Goal: Task Accomplishment & Management: Use online tool/utility

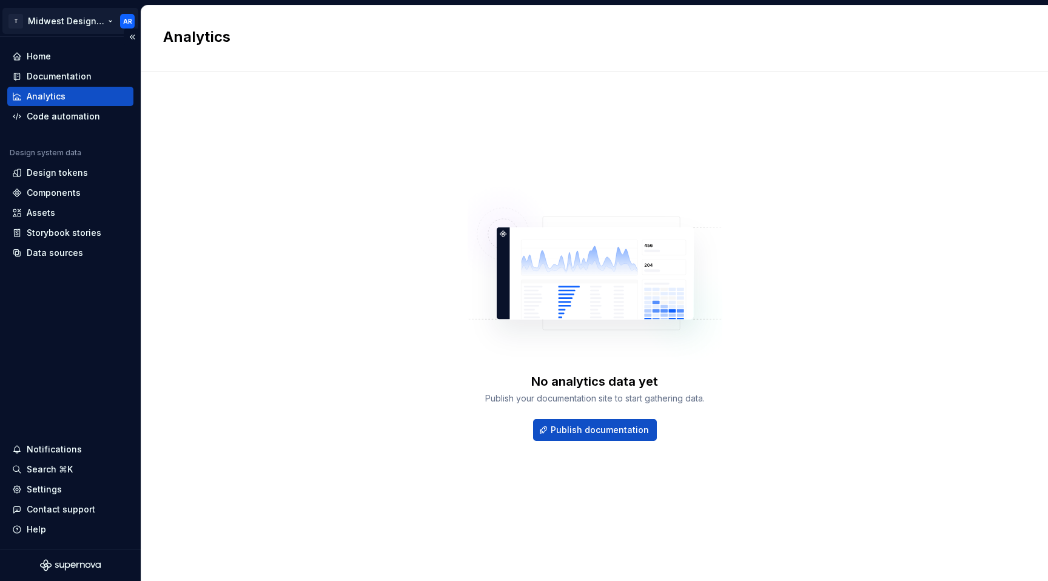
click at [102, 19] on html "T Midwest Design System AR Home Documentation Analytics Code automation Design …" at bounding box center [524, 290] width 1048 height 581
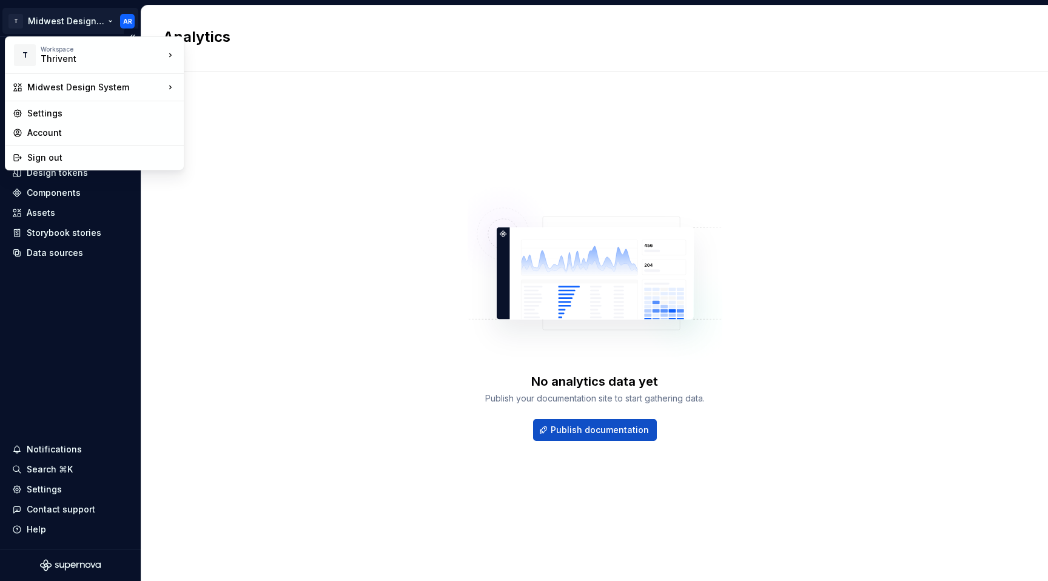
click at [102, 19] on html "T Midwest Design System AR Home Documentation Analytics Code automation Design …" at bounding box center [524, 290] width 1048 height 581
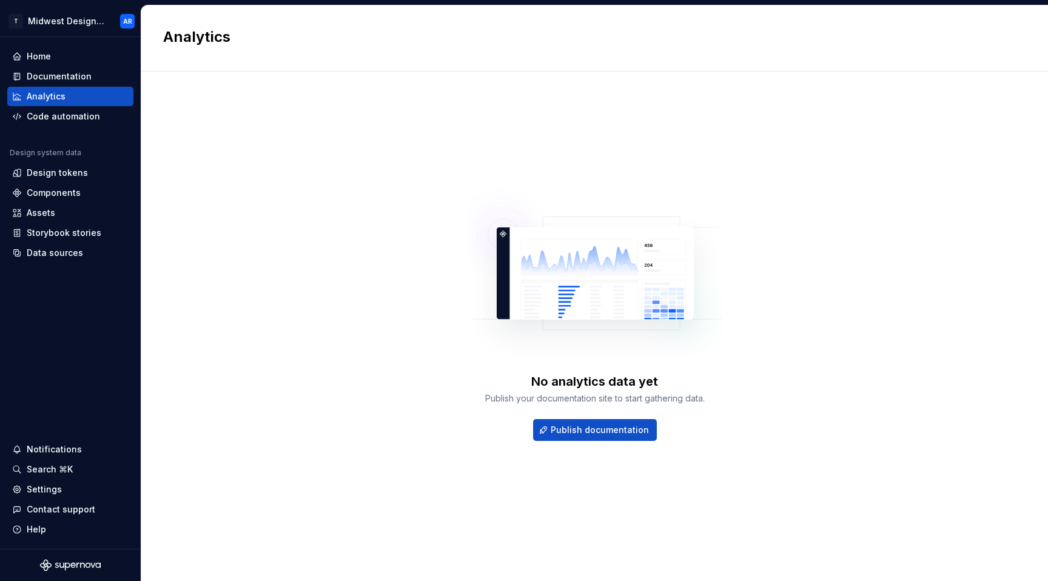
click at [0, 0] on button "Collapse sidebar" at bounding box center [0, 0] width 0 height 0
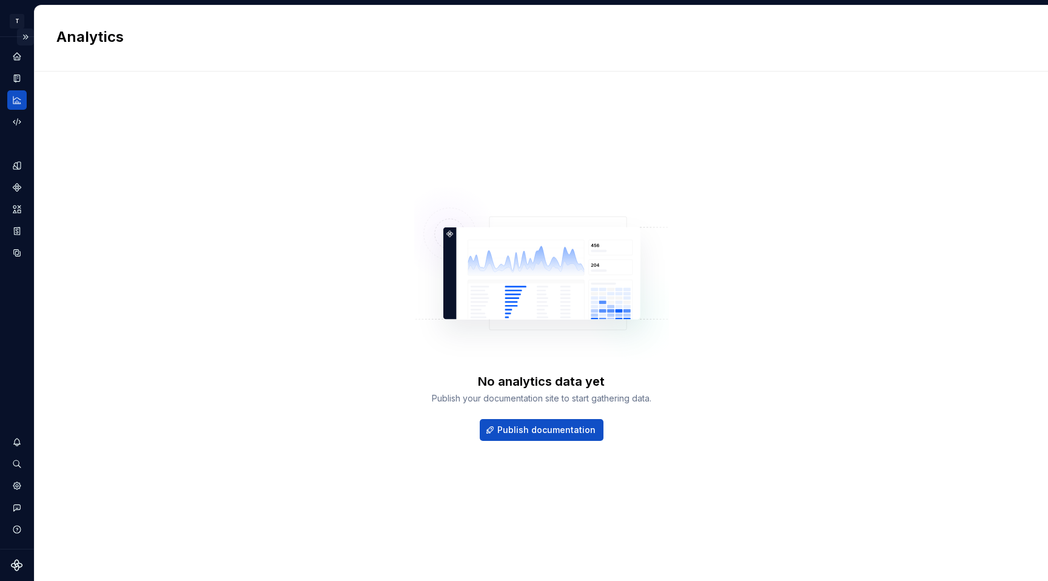
click at [19, 38] on button "Expand sidebar" at bounding box center [25, 37] width 17 height 17
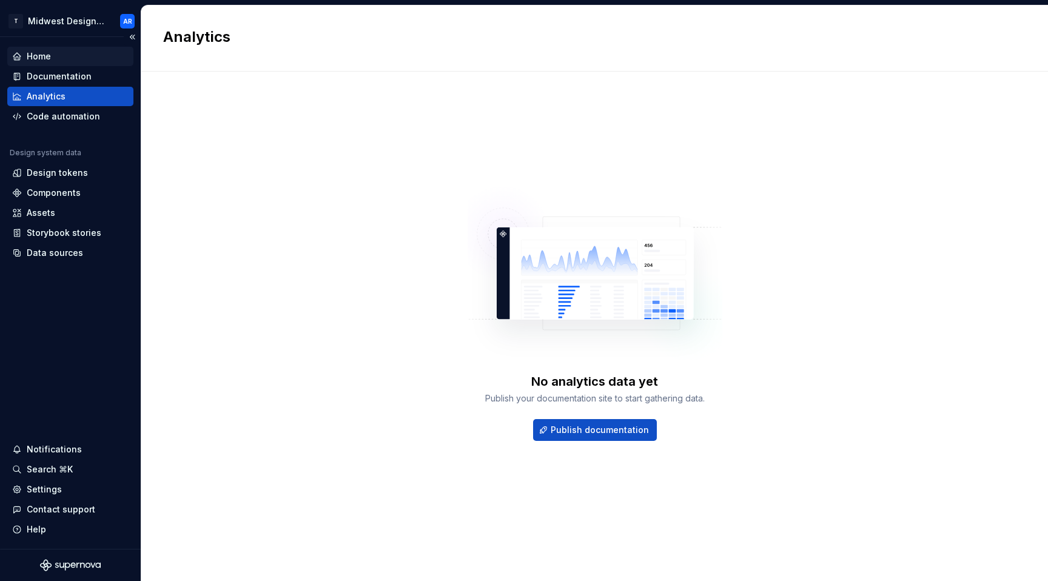
click at [69, 63] on div "Home" at bounding box center [70, 56] width 126 height 19
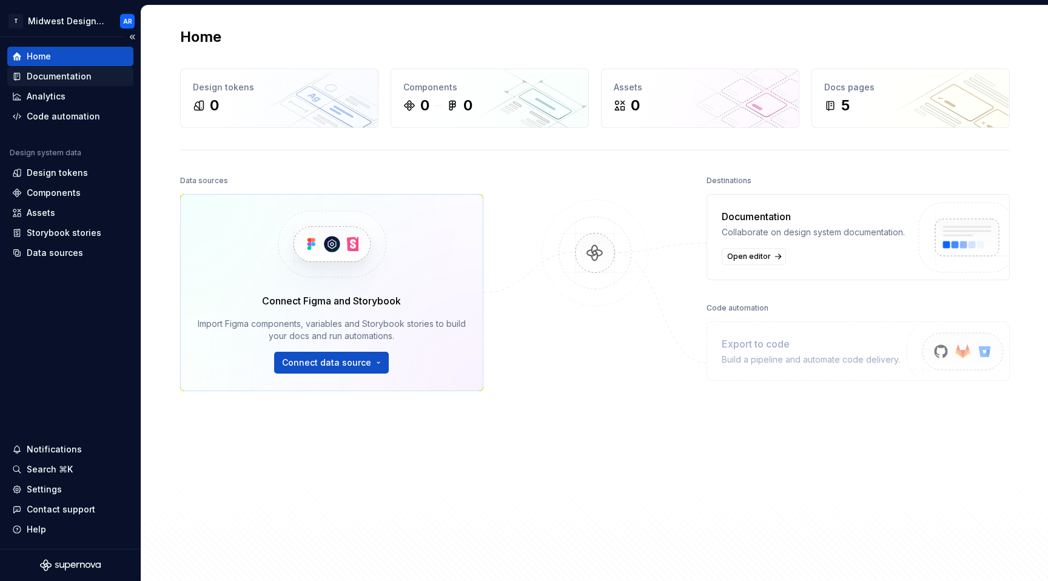
click at [56, 76] on div "Documentation" at bounding box center [59, 76] width 65 height 12
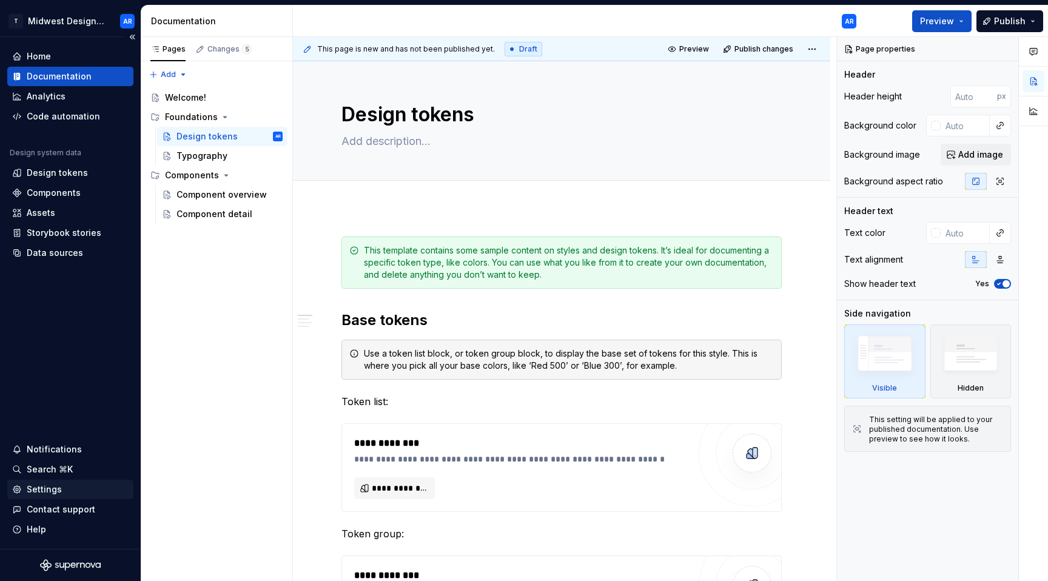
click at [64, 497] on div "Settings" at bounding box center [70, 489] width 126 height 19
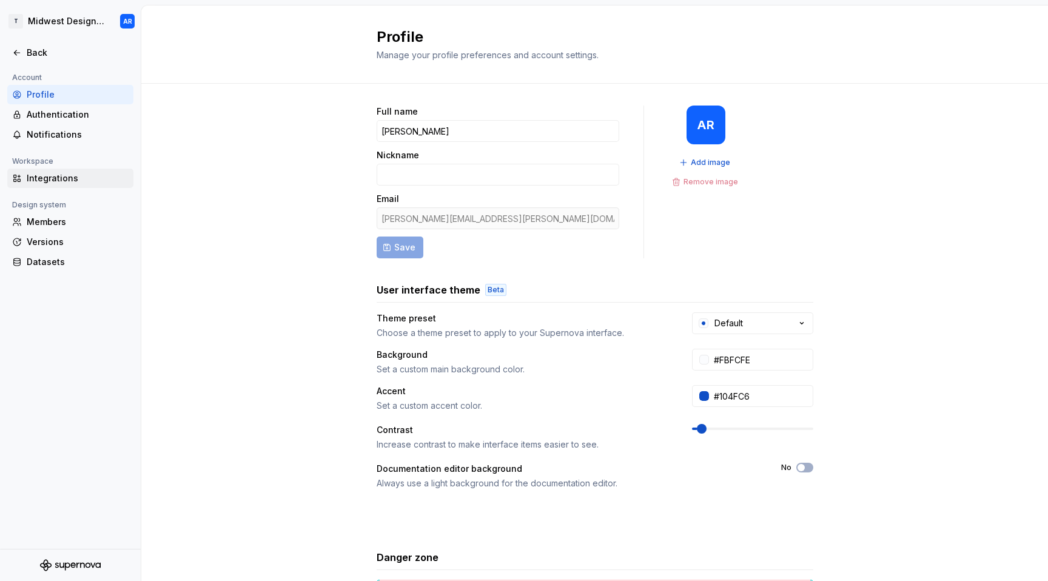
click at [68, 174] on div "Integrations" at bounding box center [78, 178] width 102 height 12
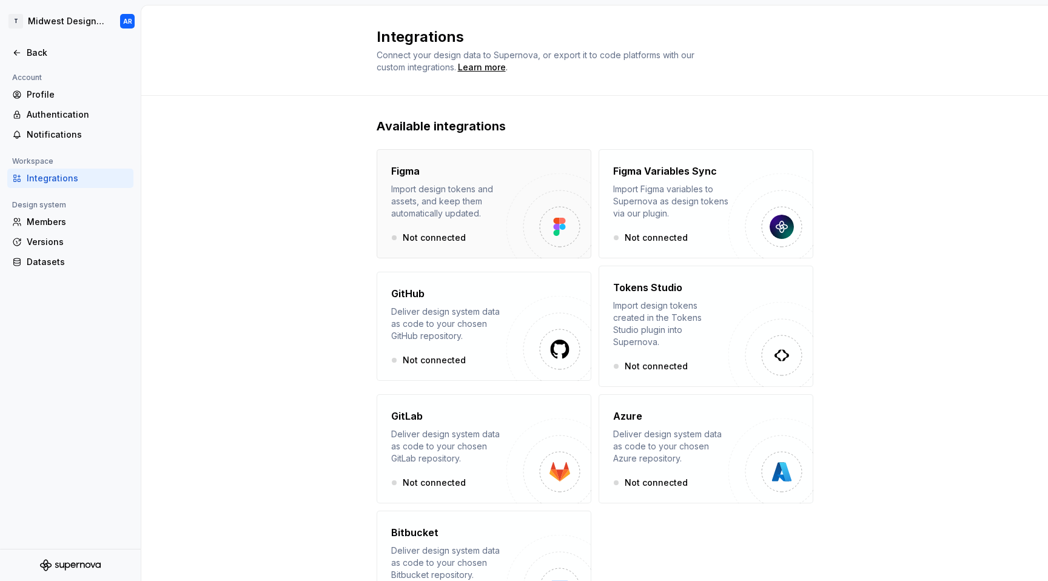
click at [557, 228] on img "button" at bounding box center [559, 227] width 13 height 18
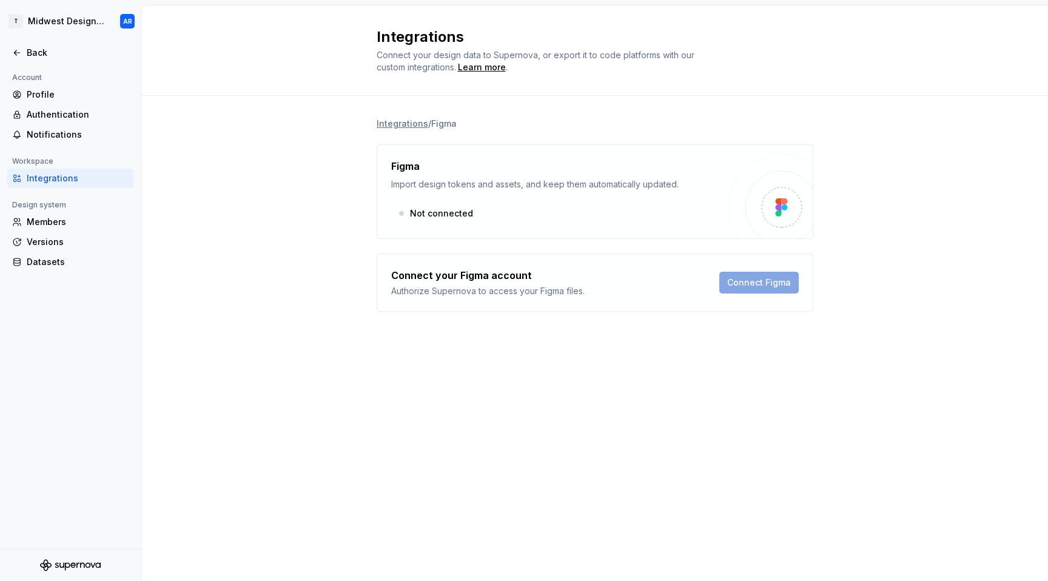
click at [763, 280] on div "Connect Figma" at bounding box center [759, 282] width 79 height 29
click at [777, 286] on div "Connect Figma" at bounding box center [759, 282] width 79 height 29
click at [782, 203] on img at bounding box center [781, 207] width 13 height 18
click at [568, 264] on div "Connect your Figma account Authorize Supernova to access your Figma files. Conn…" at bounding box center [595, 283] width 437 height 58
click at [427, 102] on div "Integrations / Figma Figma Import design tokens and assets, and keep them autom…" at bounding box center [595, 227] width 437 height 262
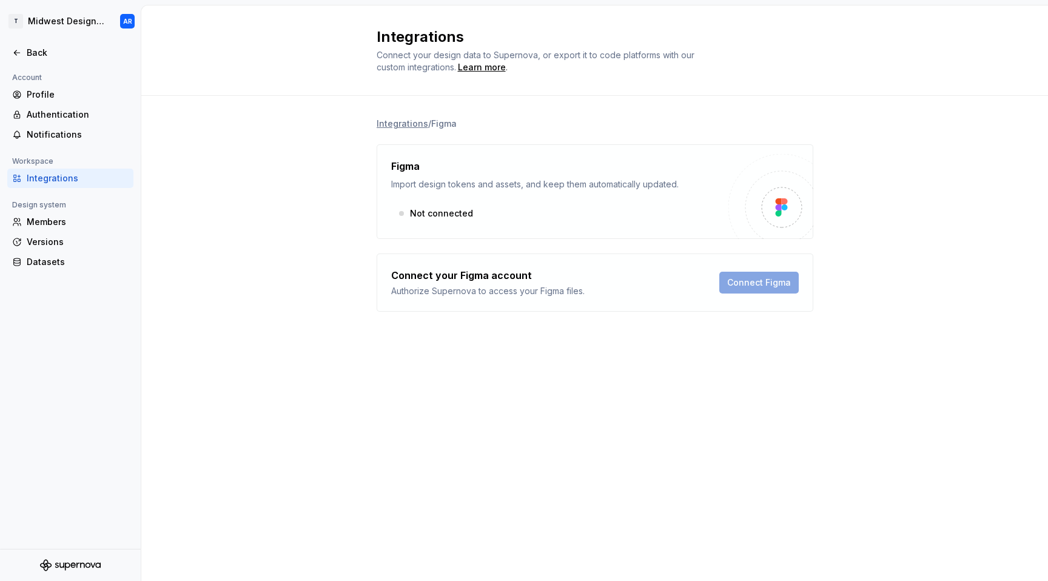
click at [777, 297] on div "Connect your Figma account Authorize Supernova to access your Figma files. Conn…" at bounding box center [595, 283] width 437 height 58
click at [780, 283] on div "Connect Figma" at bounding box center [759, 282] width 79 height 29
click at [215, 160] on div "Integrations / Figma Figma Import design tokens and assets, and keep them autom…" at bounding box center [594, 227] width 907 height 262
click at [76, 222] on div "Members" at bounding box center [78, 222] width 102 height 12
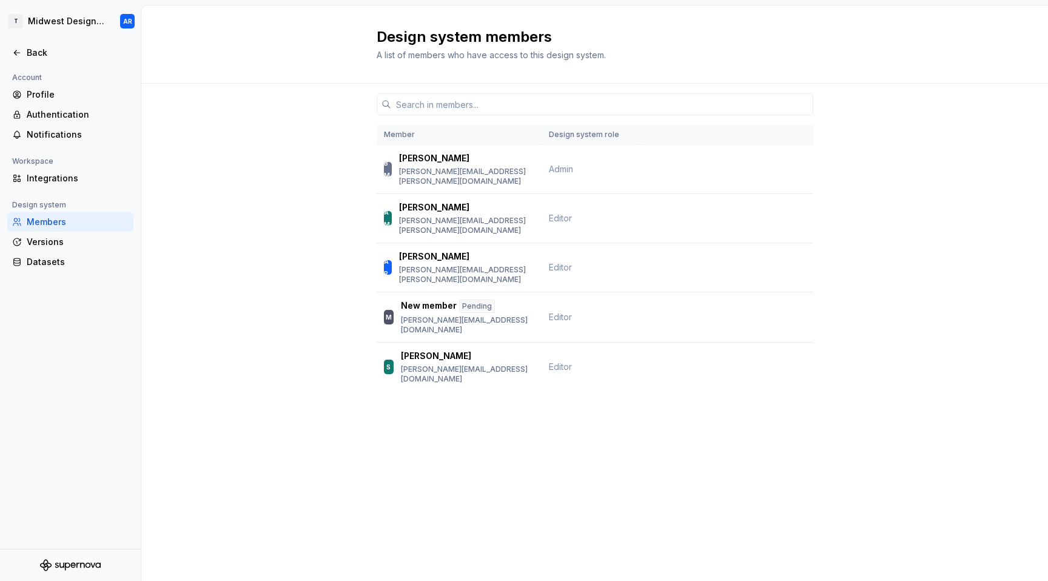
click at [253, 223] on div "Member Design system role BM [PERSON_NAME] [PERSON_NAME][EMAIL_ADDRESS][PERSON_…" at bounding box center [594, 261] width 907 height 354
click at [62, 178] on div "Integrations" at bounding box center [78, 178] width 102 height 12
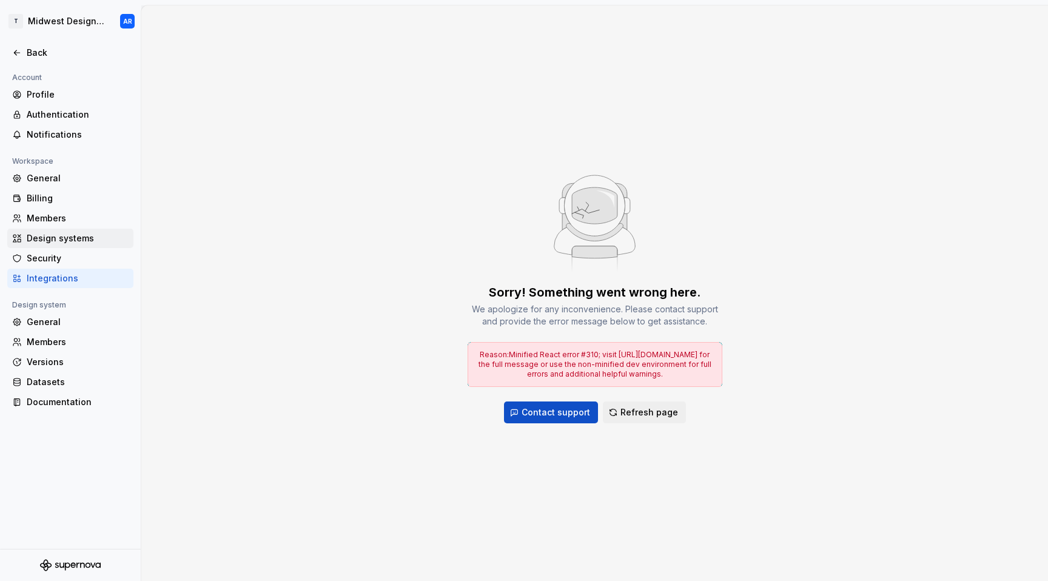
click at [75, 236] on div "Design systems" at bounding box center [78, 238] width 102 height 12
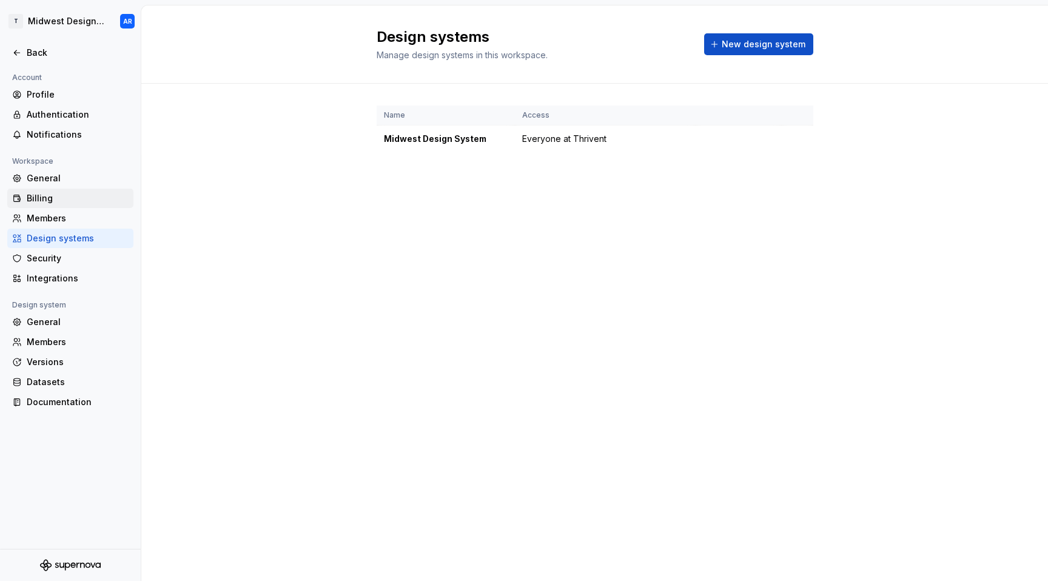
click at [57, 192] on div "Billing" at bounding box center [78, 198] width 102 height 12
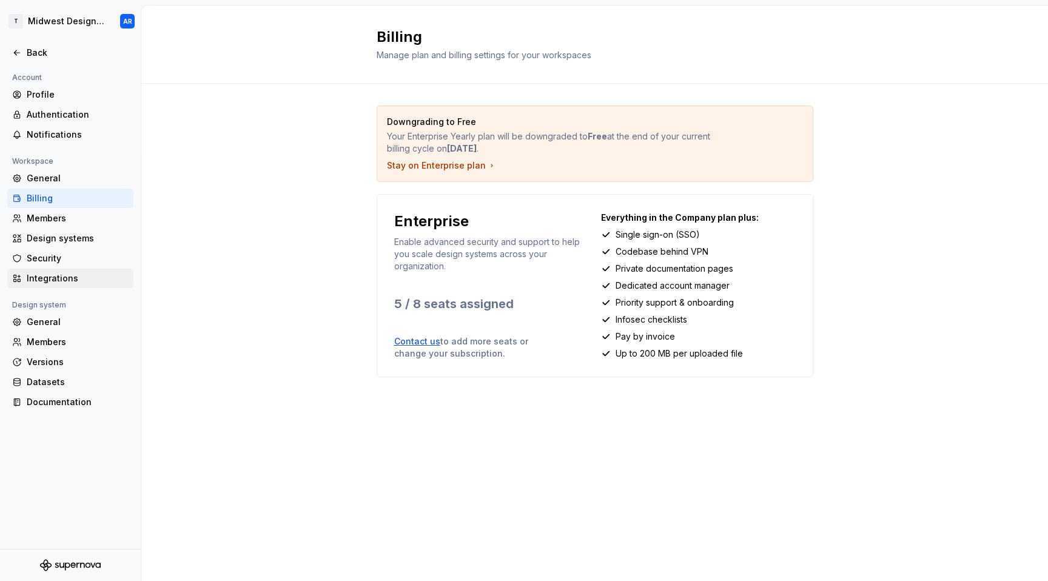
click at [62, 280] on div "Integrations" at bounding box center [78, 278] width 102 height 12
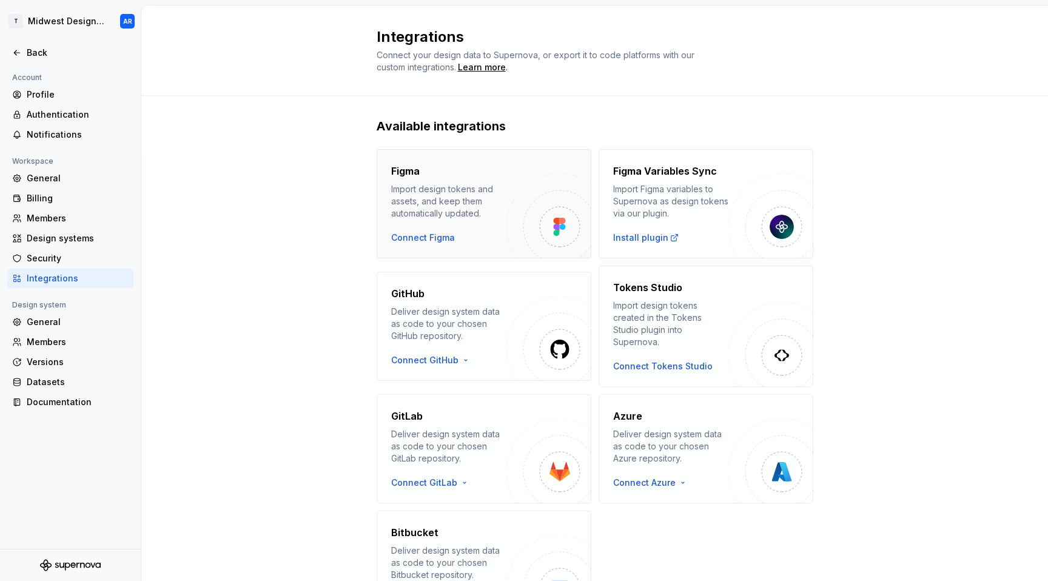
click at [523, 231] on img "button" at bounding box center [549, 216] width 85 height 85
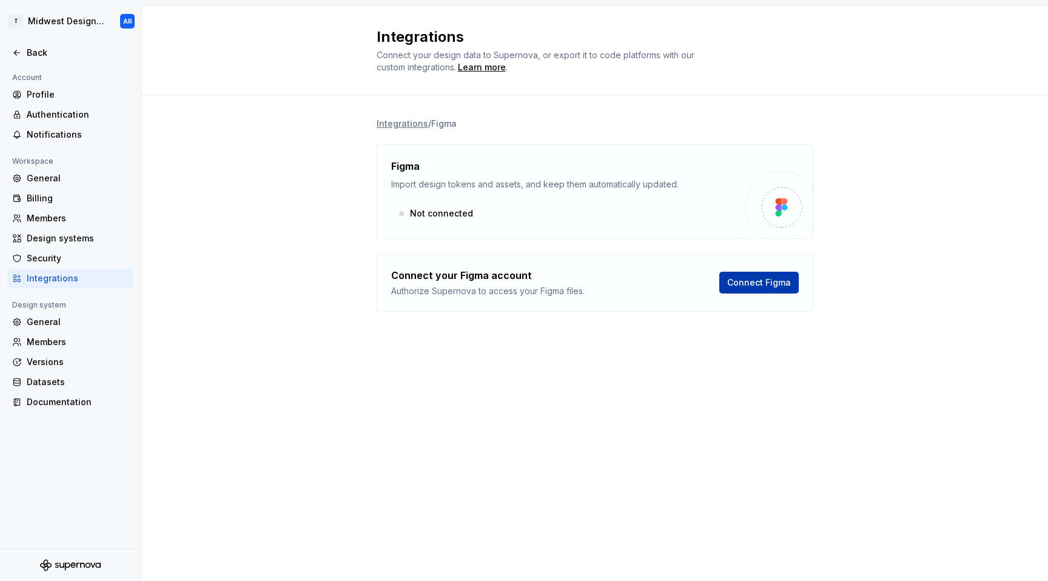
click at [785, 286] on span "Connect Figma" at bounding box center [759, 283] width 64 height 12
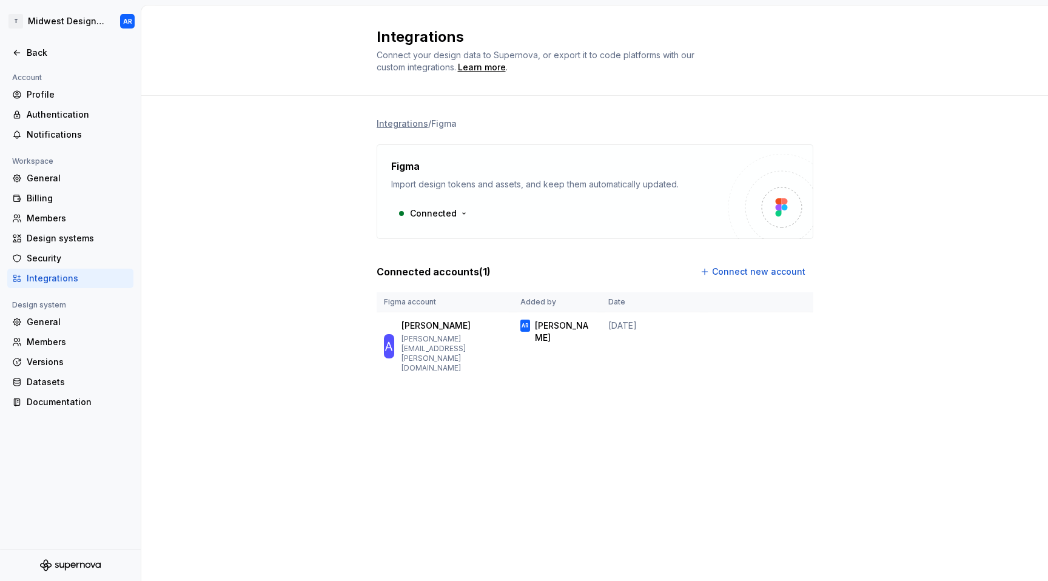
click at [258, 211] on div "Integrations / Figma Figma Import design tokens and assets, and keep them autom…" at bounding box center [594, 261] width 907 height 331
click at [51, 55] on div "Back" at bounding box center [78, 53] width 102 height 12
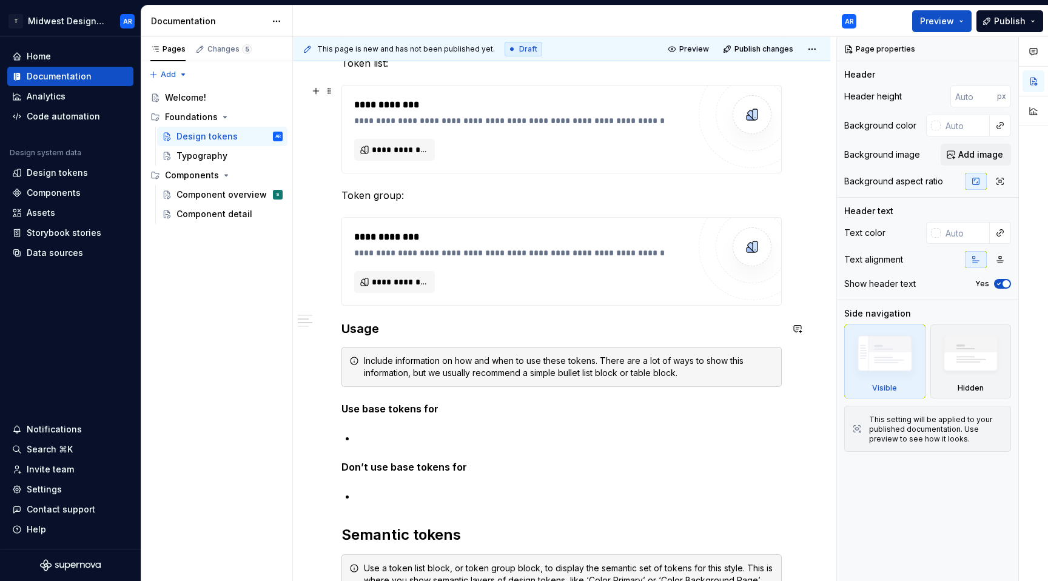
scroll to position [211, 0]
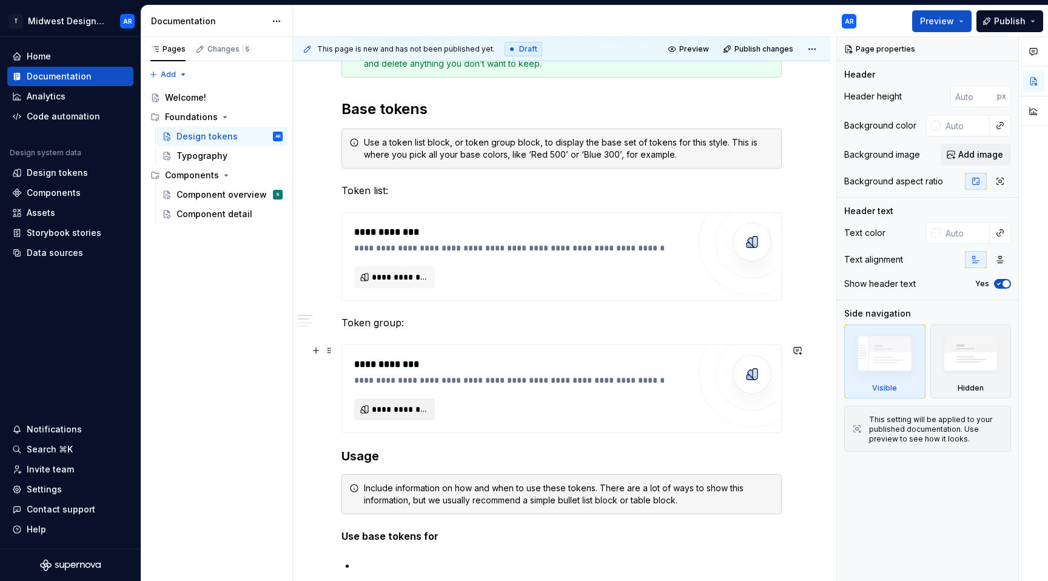
click at [388, 407] on span "**********" at bounding box center [399, 409] width 55 height 12
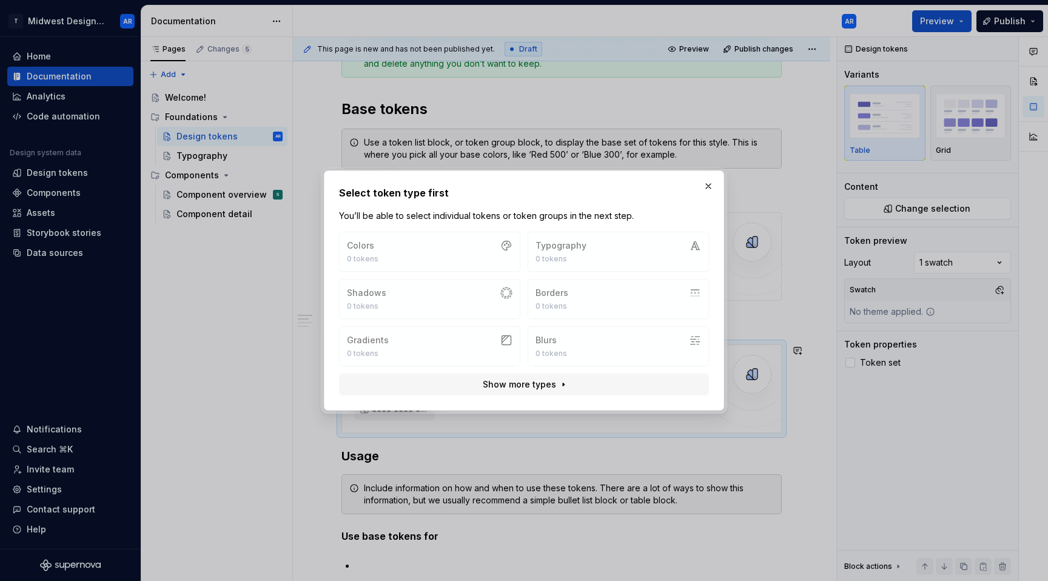
click at [542, 250] on div "Colors 0 tokens Typography 0 tokens Shadows 0 tokens Borders 0 tokens Gradients…" at bounding box center [524, 299] width 370 height 135
click at [420, 197] on h2 "Select token type first" at bounding box center [524, 193] width 370 height 15
click at [511, 383] on span "Show more types" at bounding box center [519, 385] width 73 height 12
type textarea "*"
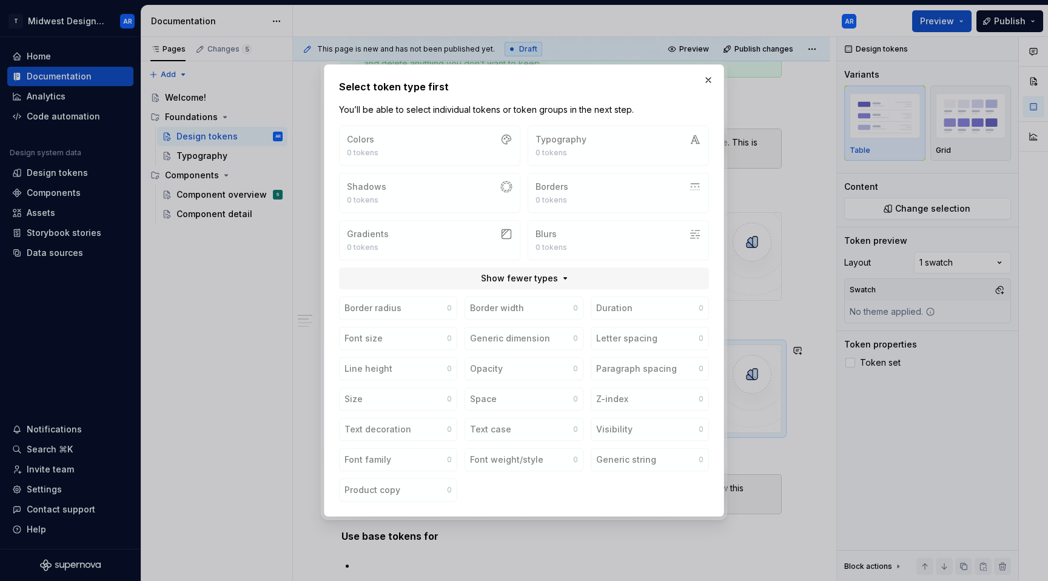
click at [376, 292] on div "Colors 0 tokens Typography 0 tokens Shadows 0 tokens Borders 0 tokens Gradients…" at bounding box center [524, 314] width 380 height 386
click at [711, 80] on button "button" at bounding box center [708, 80] width 17 height 17
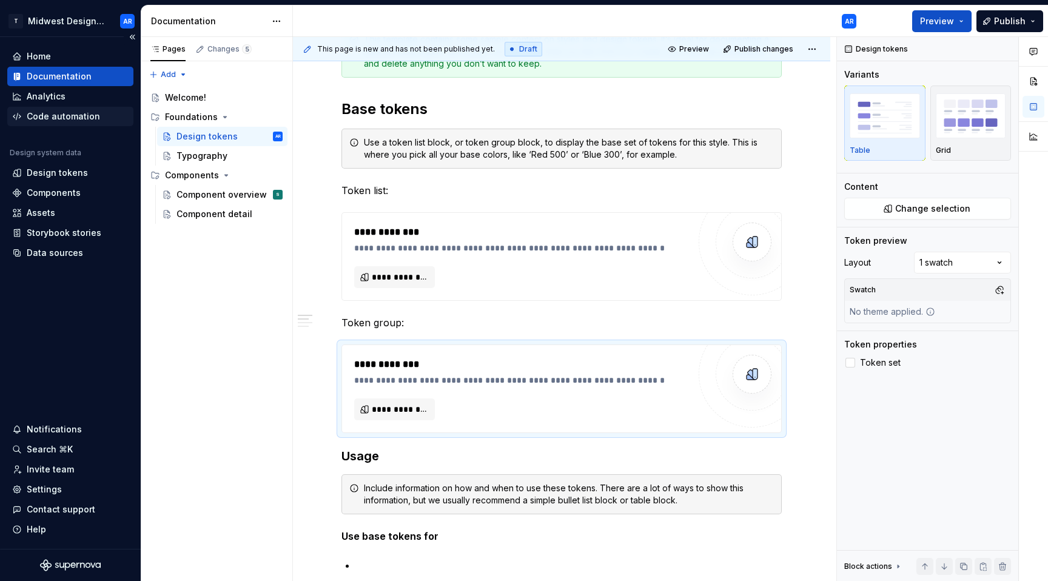
click at [51, 118] on div "Code automation" at bounding box center [63, 116] width 73 height 12
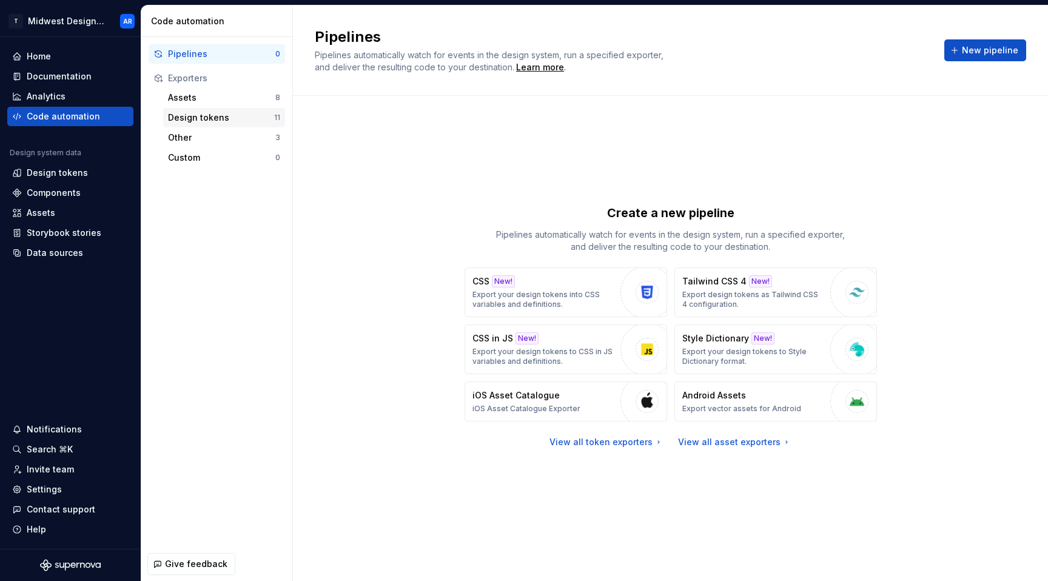
click at [217, 115] on div "Design tokens" at bounding box center [221, 118] width 106 height 12
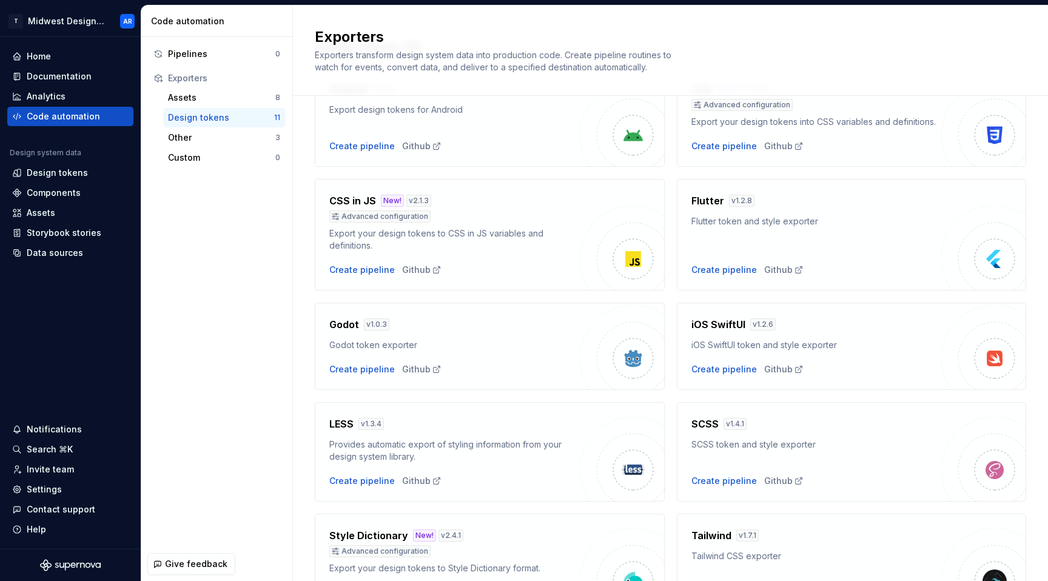
scroll to position [243, 0]
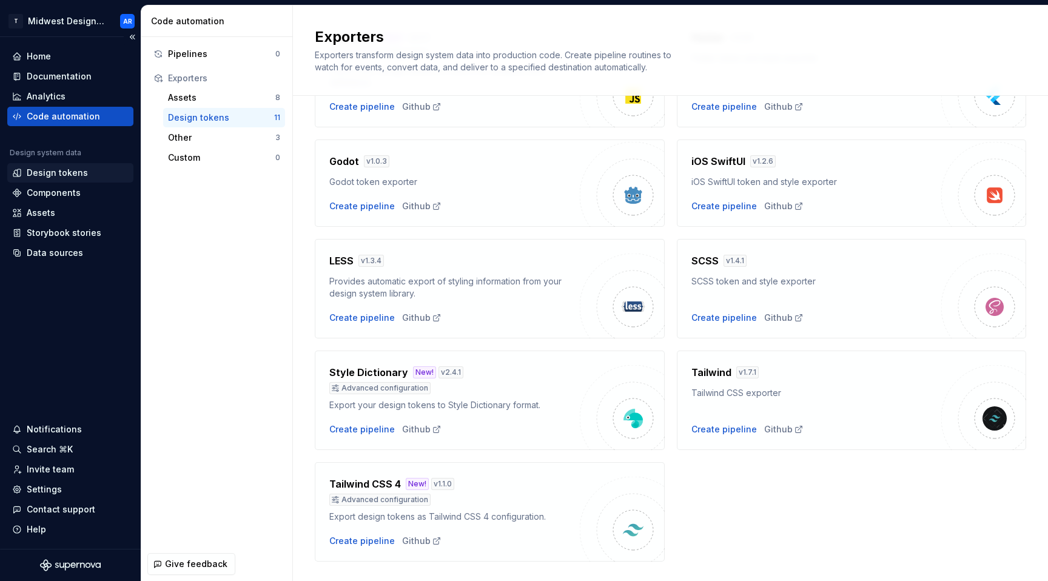
click at [70, 175] on div "Design tokens" at bounding box center [57, 173] width 61 height 12
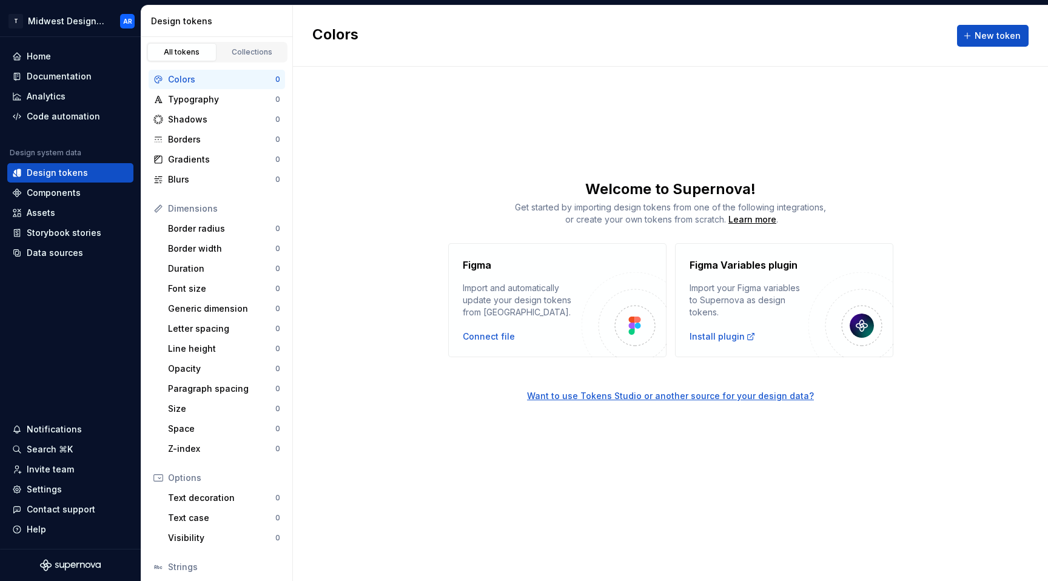
click at [507, 329] on div "Figma Import and automatically update your design tokens from [GEOGRAPHIC_DATA]…" at bounding box center [522, 300] width 119 height 85
click at [493, 334] on div "Connect file" at bounding box center [489, 337] width 52 height 12
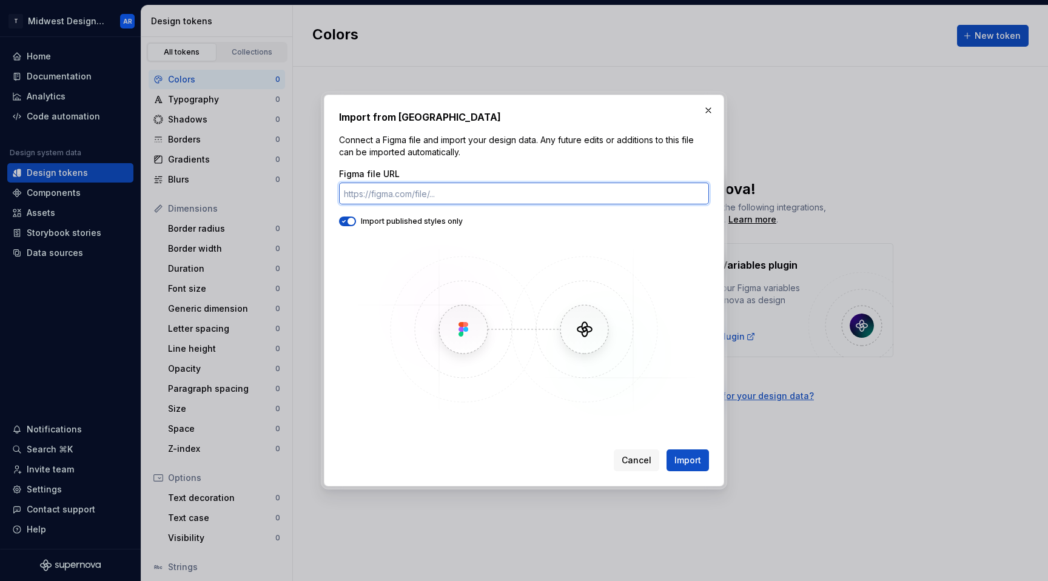
paste input "[URL][DOMAIN_NAME]"
type input "[URL][DOMAIN_NAME]"
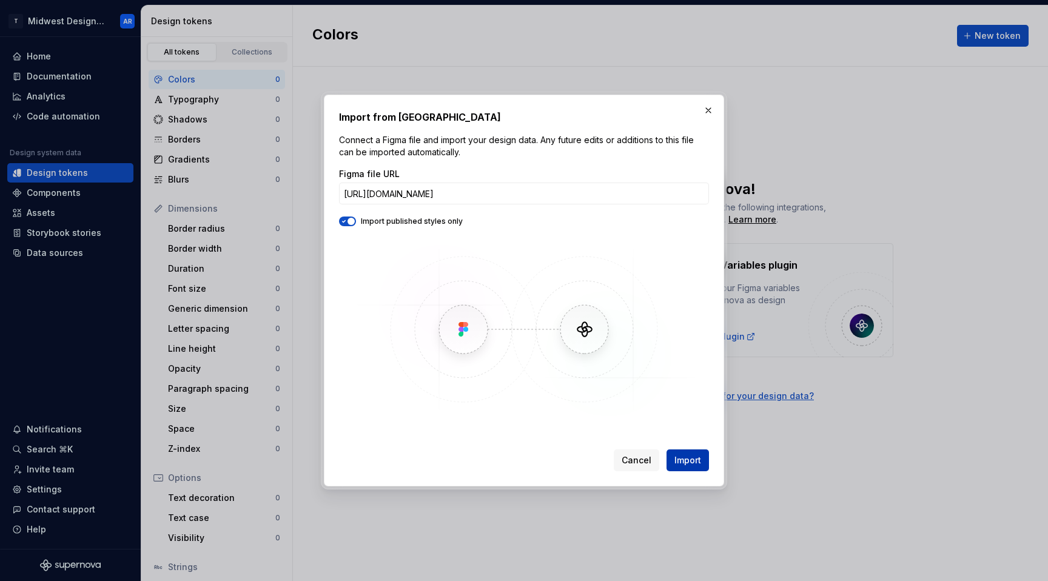
click at [690, 459] on span "Import" at bounding box center [688, 460] width 27 height 12
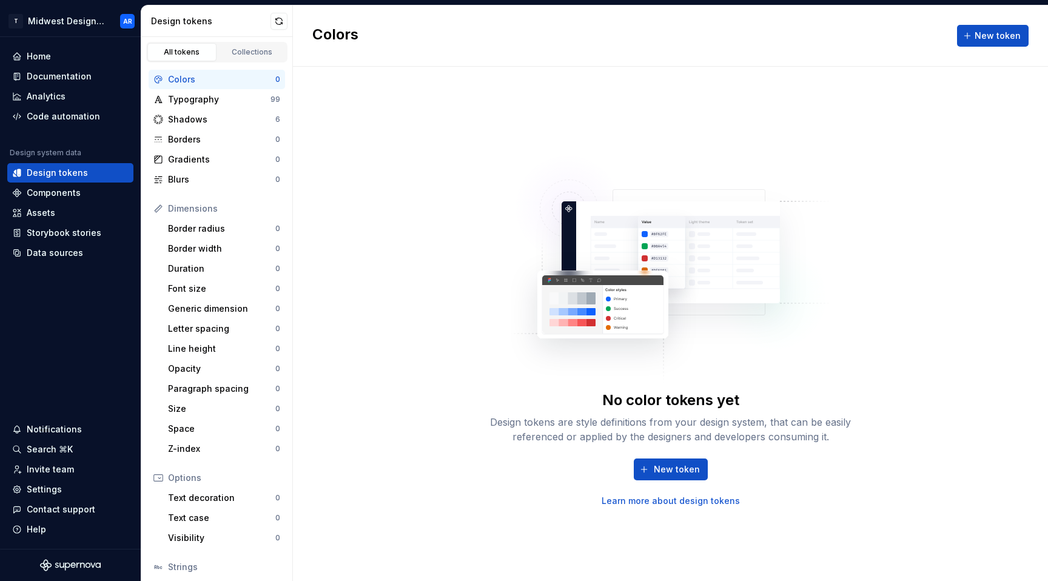
click at [406, 64] on div "Colors New token" at bounding box center [670, 35] width 755 height 61
click at [134, 37] on button "Collapse sidebar" at bounding box center [132, 37] width 17 height 17
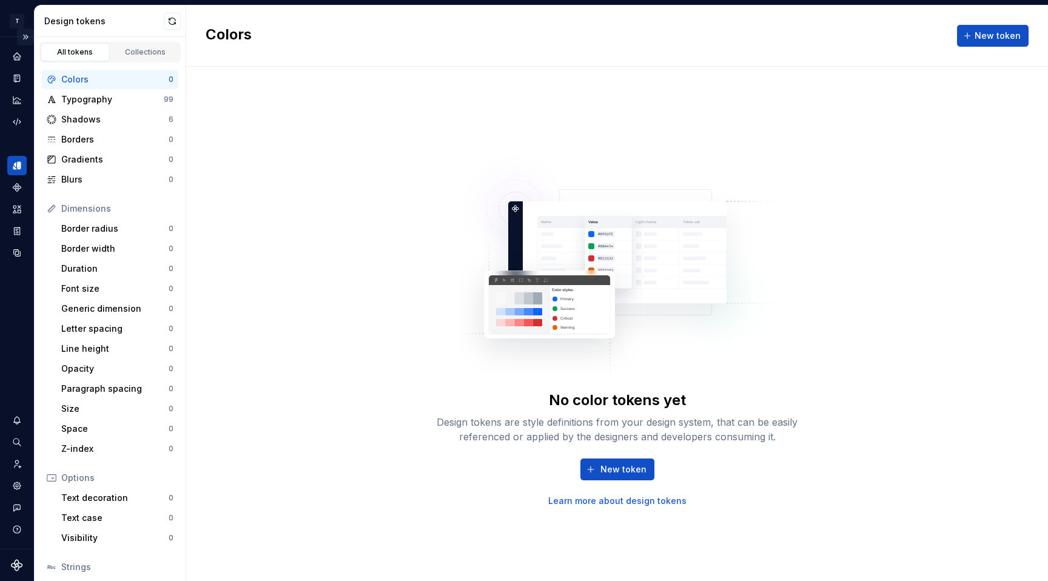
click at [22, 37] on button "Expand sidebar" at bounding box center [25, 37] width 17 height 17
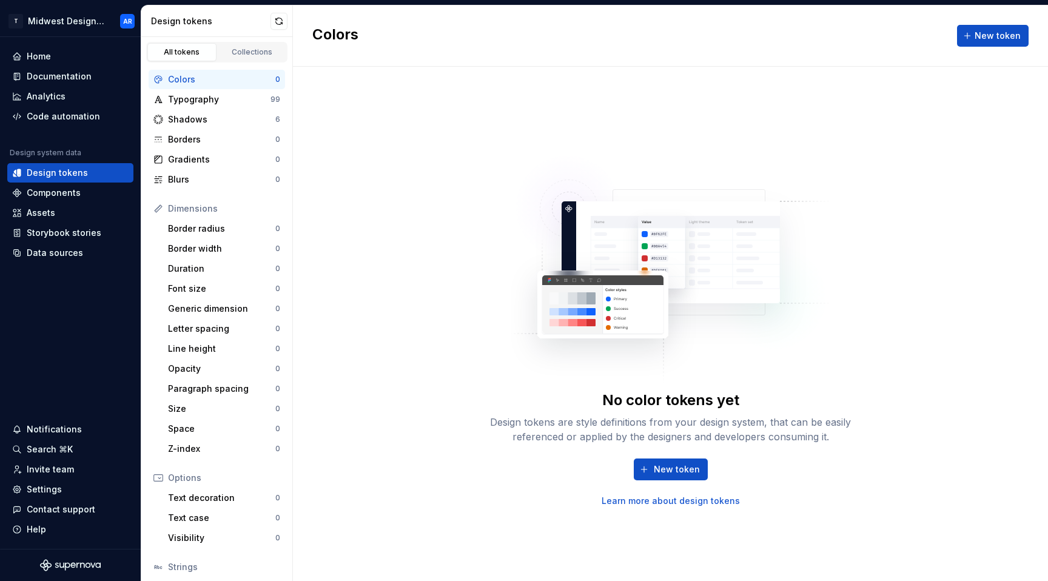
drag, startPoint x: 541, startPoint y: 67, endPoint x: 533, endPoint y: 73, distance: 10.4
click at [541, 68] on div "No color tokens yet Design tokens are style definitions from your design system…" at bounding box center [670, 324] width 755 height 515
click at [209, 102] on div "Typography" at bounding box center [219, 99] width 103 height 12
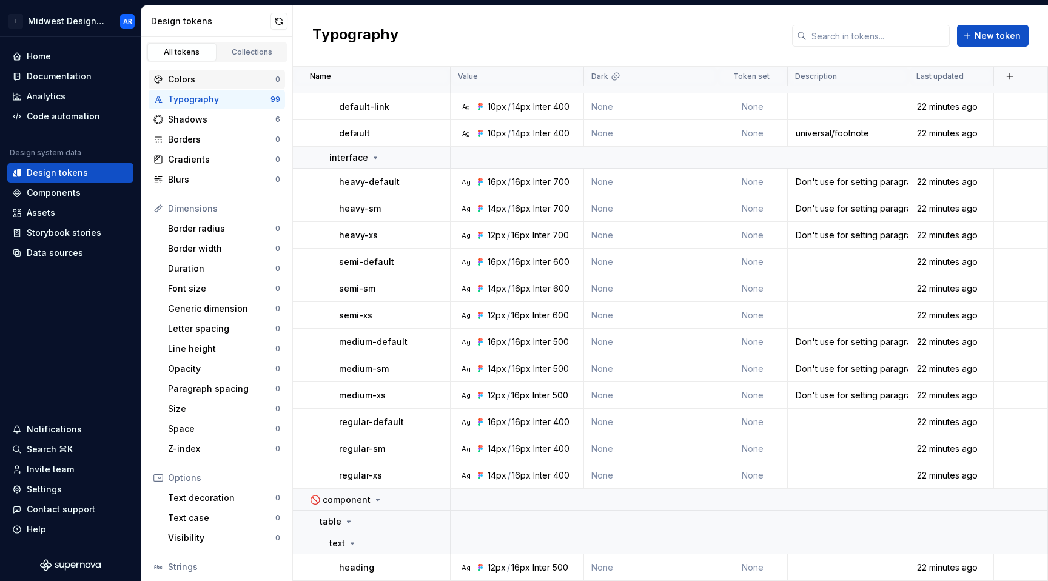
click at [224, 76] on div "Colors" at bounding box center [221, 79] width 107 height 12
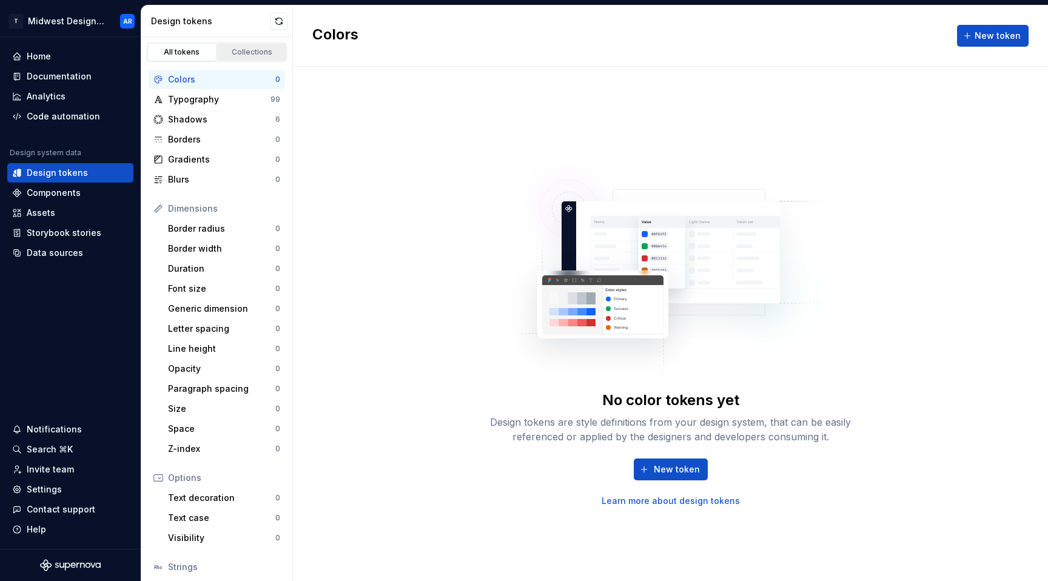
click at [238, 55] on div "Collections" at bounding box center [252, 52] width 61 height 10
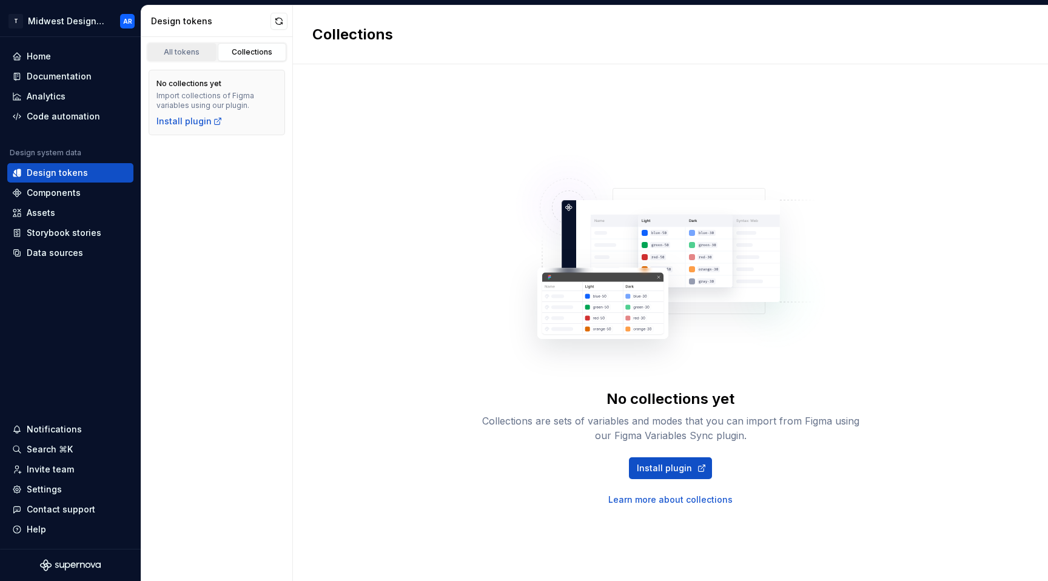
click at [197, 51] on div "All tokens" at bounding box center [182, 52] width 61 height 10
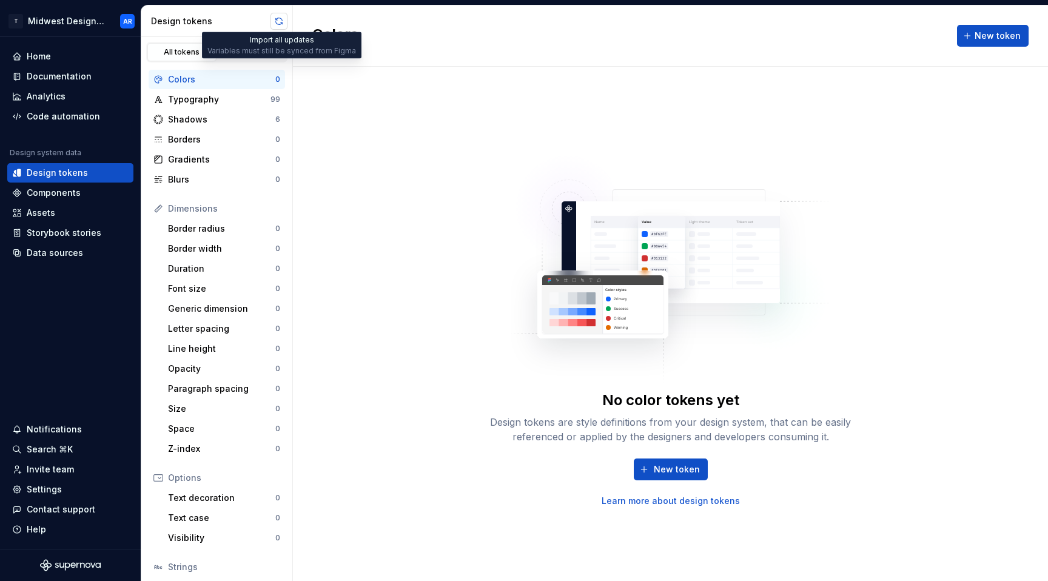
click at [275, 26] on button "button" at bounding box center [279, 21] width 17 height 17
click at [217, 121] on div "Shadows" at bounding box center [221, 119] width 107 height 12
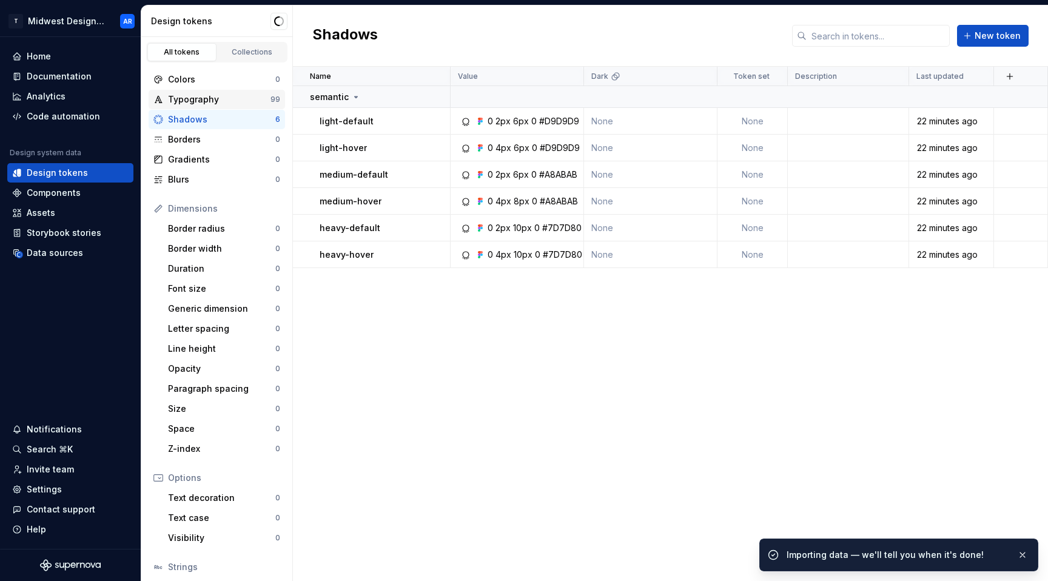
click at [239, 103] on div "Typography" at bounding box center [219, 99] width 103 height 12
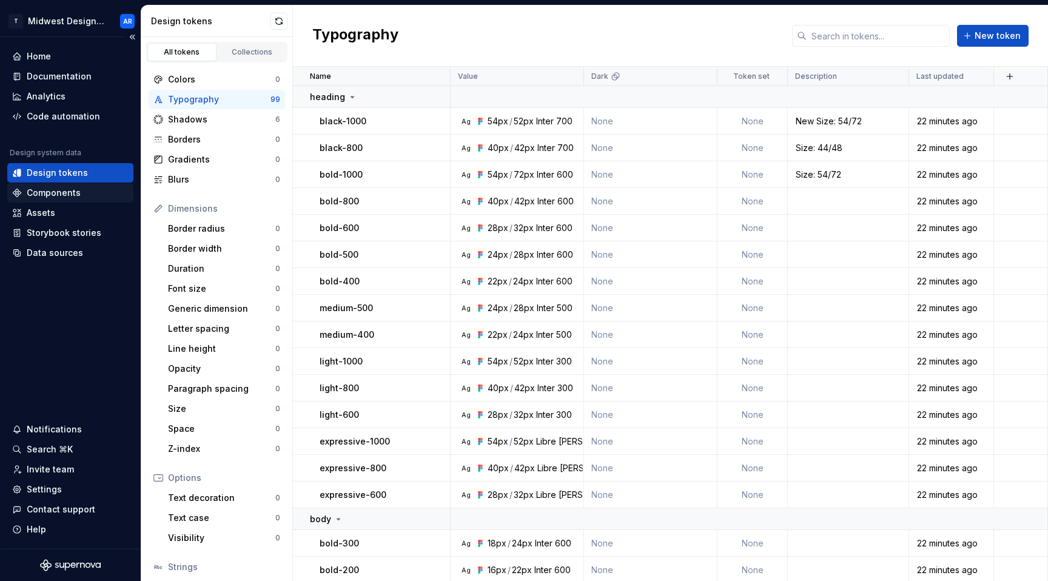
click at [84, 197] on div "Components" at bounding box center [70, 193] width 116 height 12
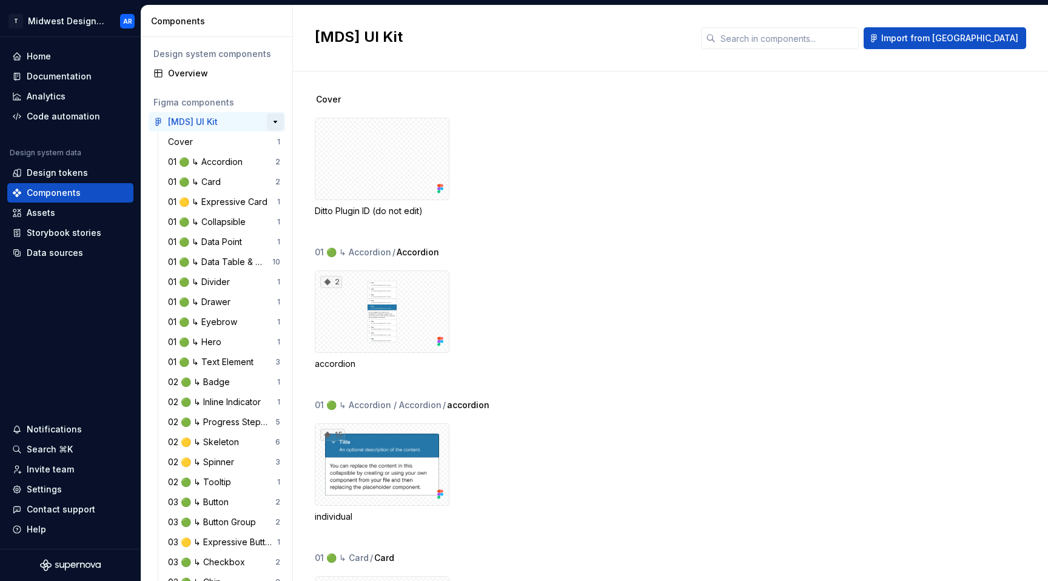
click at [271, 122] on button "button" at bounding box center [275, 121] width 17 height 17
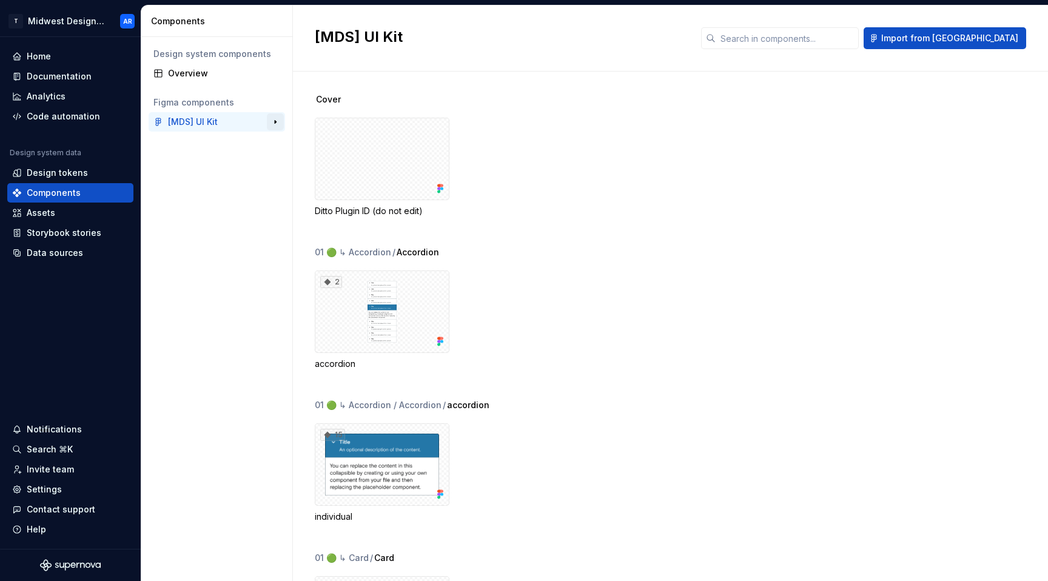
click at [271, 122] on button "button" at bounding box center [275, 121] width 17 height 17
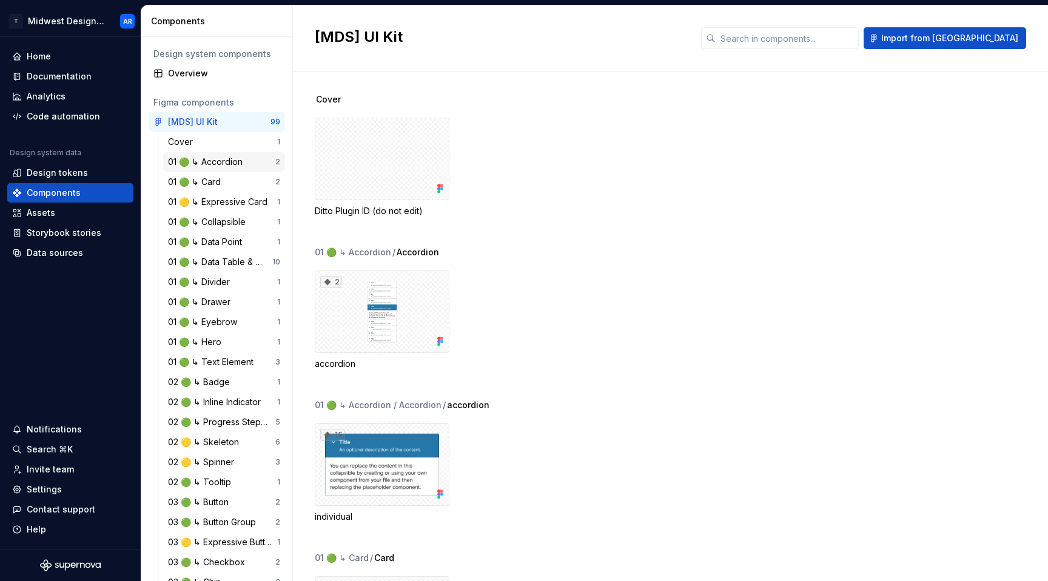
click at [213, 168] on div "01 🟢 ↳ Accordion 2" at bounding box center [224, 161] width 122 height 19
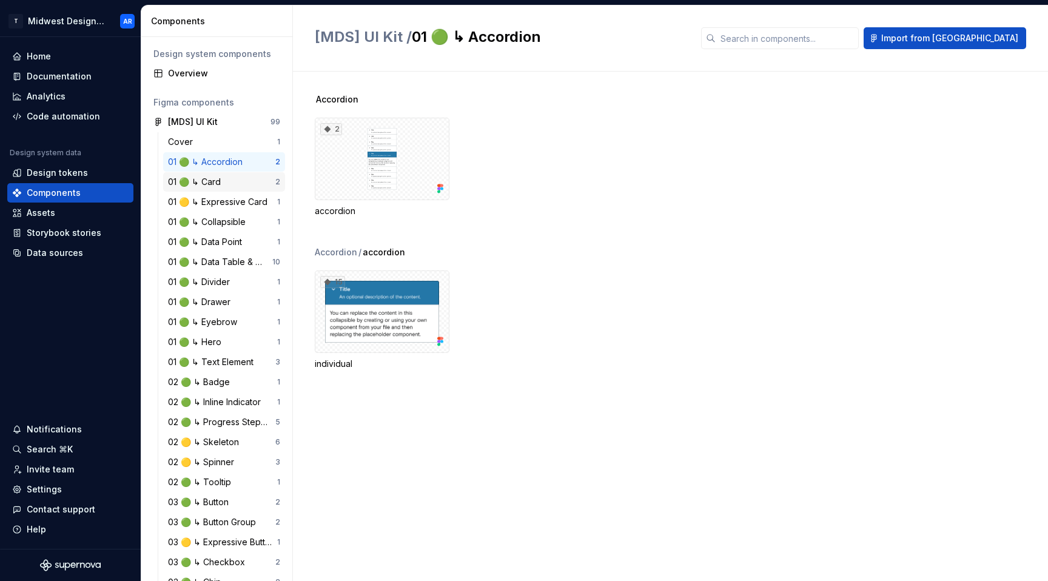
click at [243, 180] on div "01 🟢 ↳ Card" at bounding box center [221, 182] width 107 height 12
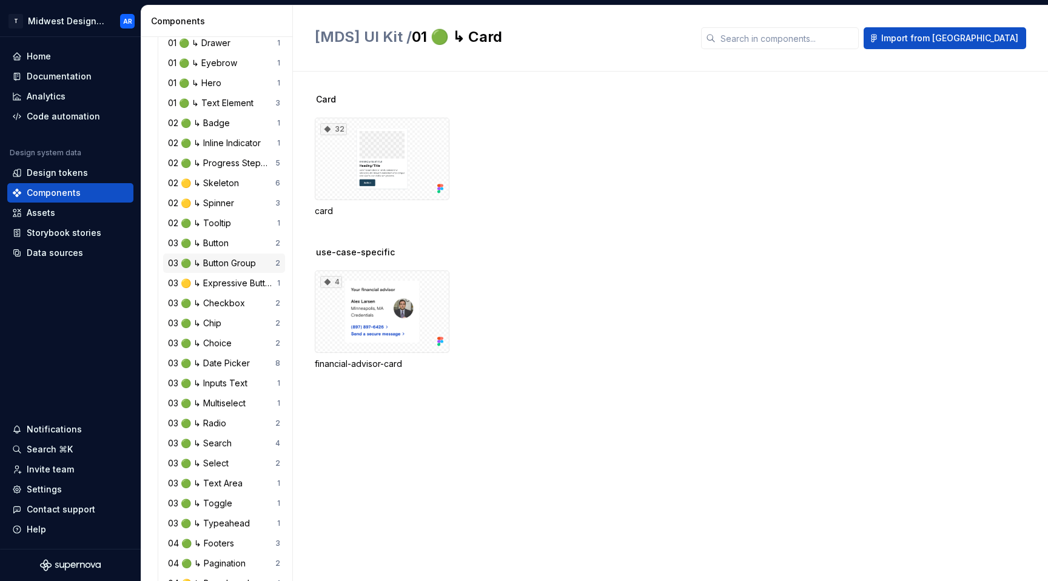
scroll to position [444, 0]
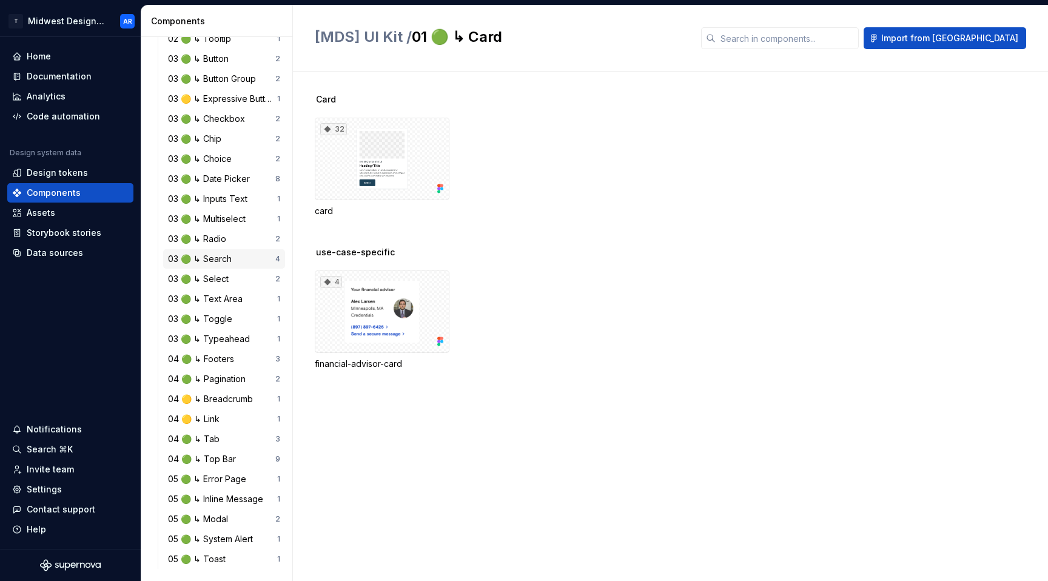
click at [232, 261] on div "03 🟢 ↳ Search" at bounding box center [202, 259] width 69 height 12
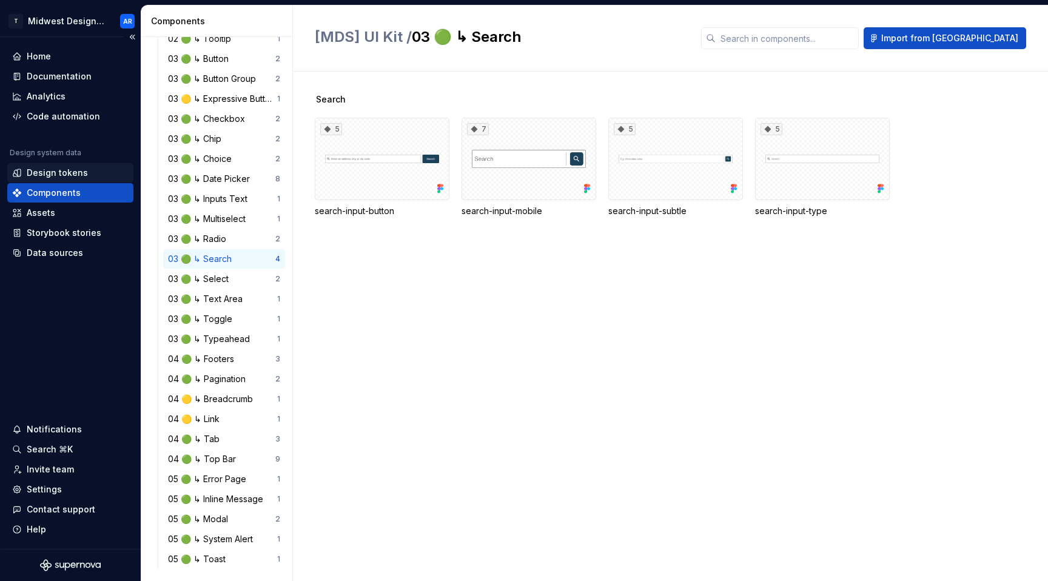
click at [73, 175] on div "Design tokens" at bounding box center [57, 173] width 61 height 12
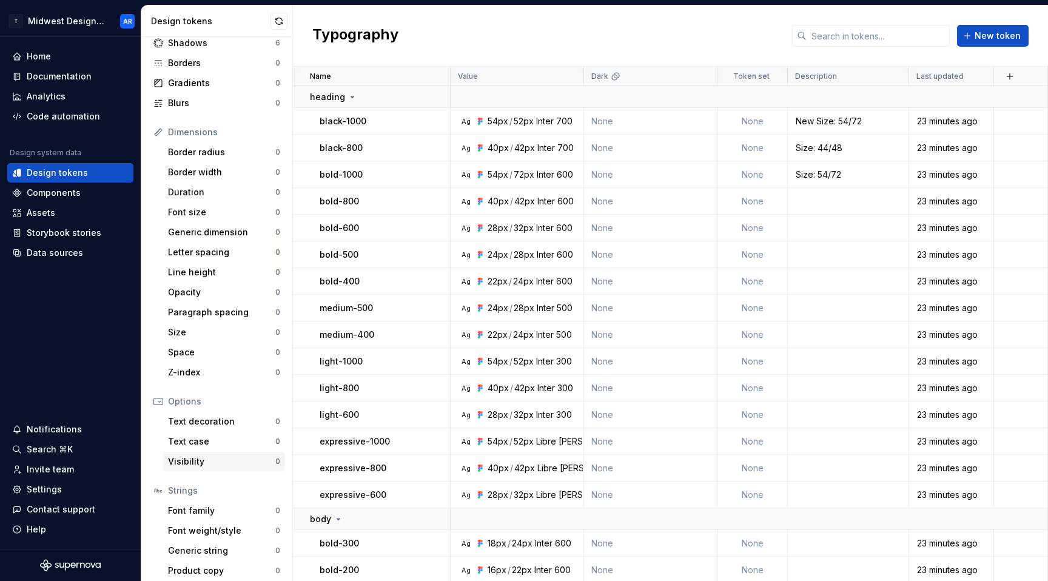
scroll to position [83, 0]
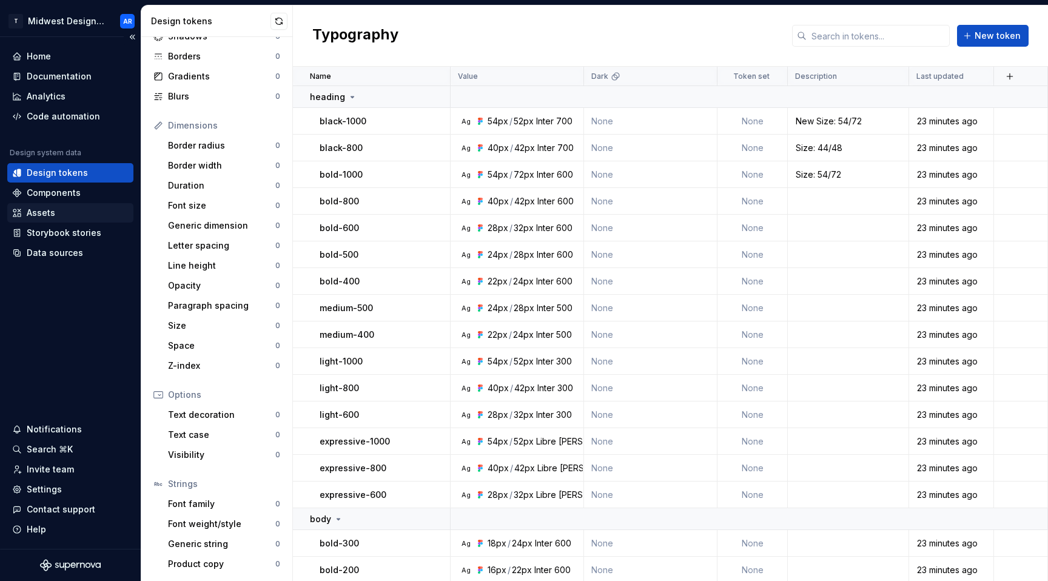
click at [83, 206] on div "Assets" at bounding box center [70, 212] width 126 height 19
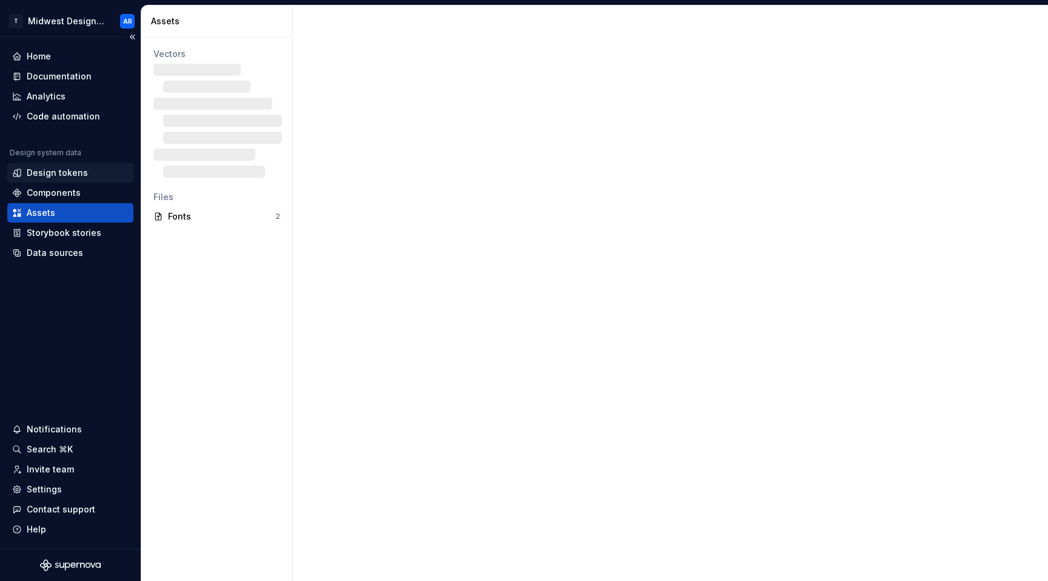
click at [82, 173] on div "Design tokens" at bounding box center [57, 173] width 61 height 12
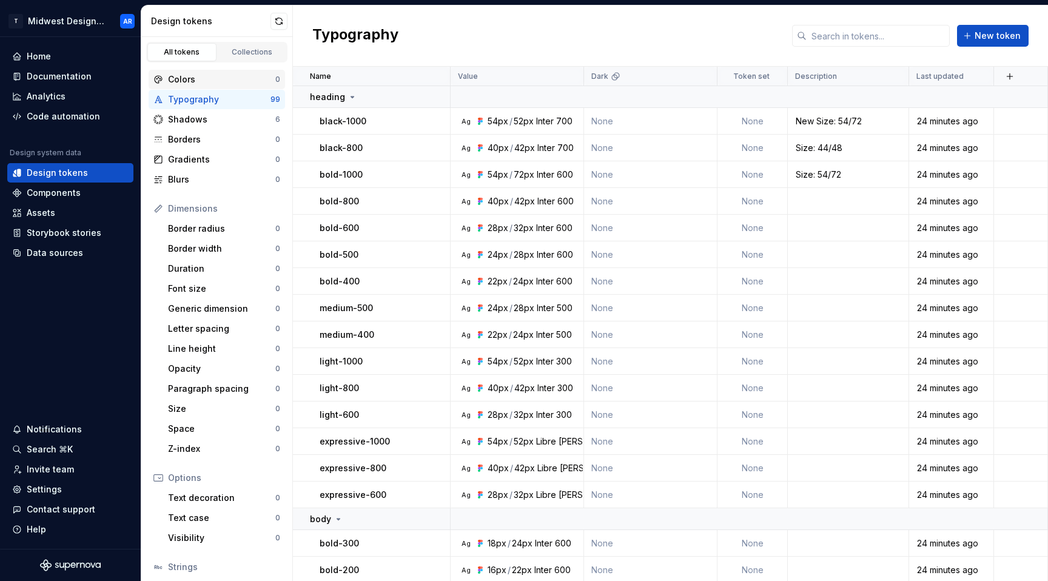
click at [228, 78] on div "Colors" at bounding box center [221, 79] width 107 height 12
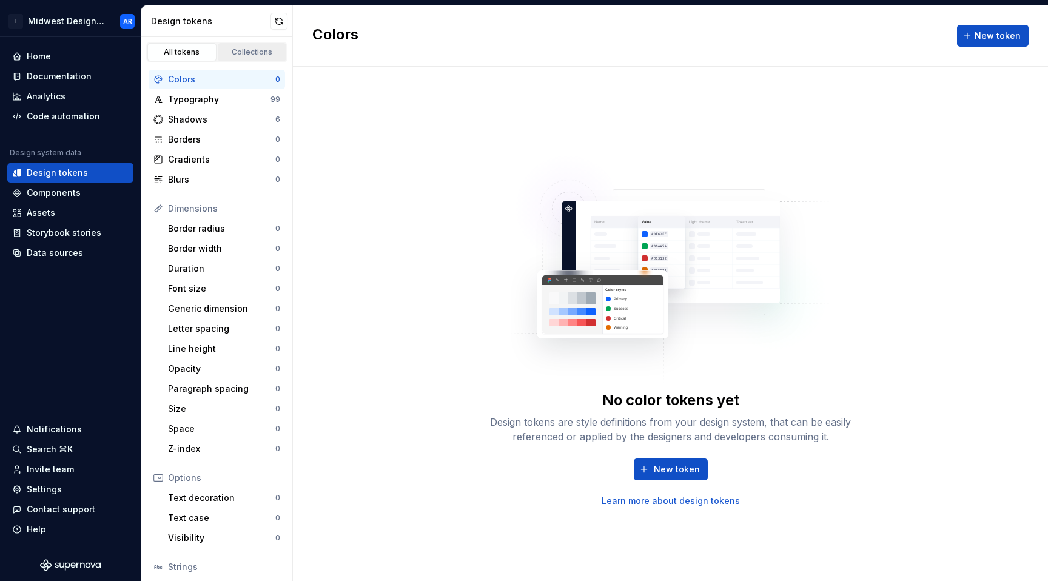
click at [262, 46] on link "Collections" at bounding box center [252, 52] width 69 height 18
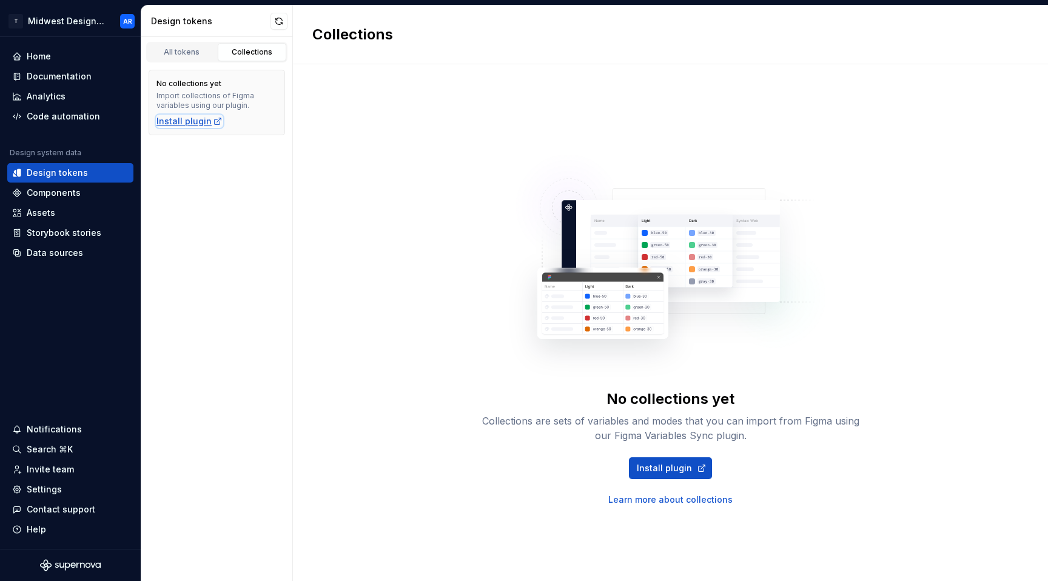
click at [213, 123] on icon at bounding box center [218, 121] width 10 height 10
click at [178, 28] on div "Design tokens" at bounding box center [217, 21] width 152 height 32
click at [179, 51] on div "All tokens" at bounding box center [182, 52] width 61 height 10
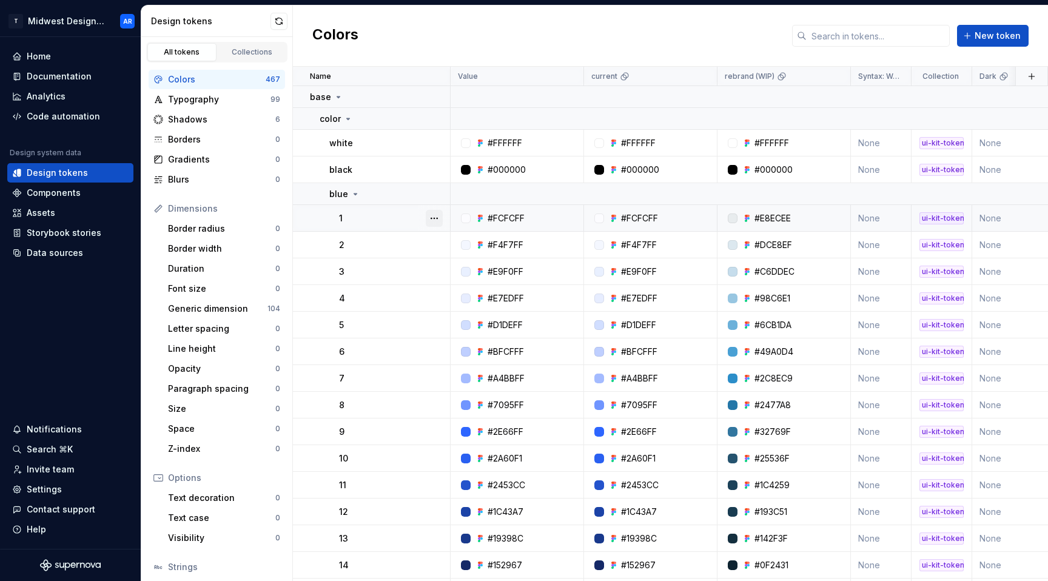
click at [433, 214] on button "button" at bounding box center [434, 218] width 17 height 17
click at [331, 93] on div "base" at bounding box center [326, 97] width 33 height 12
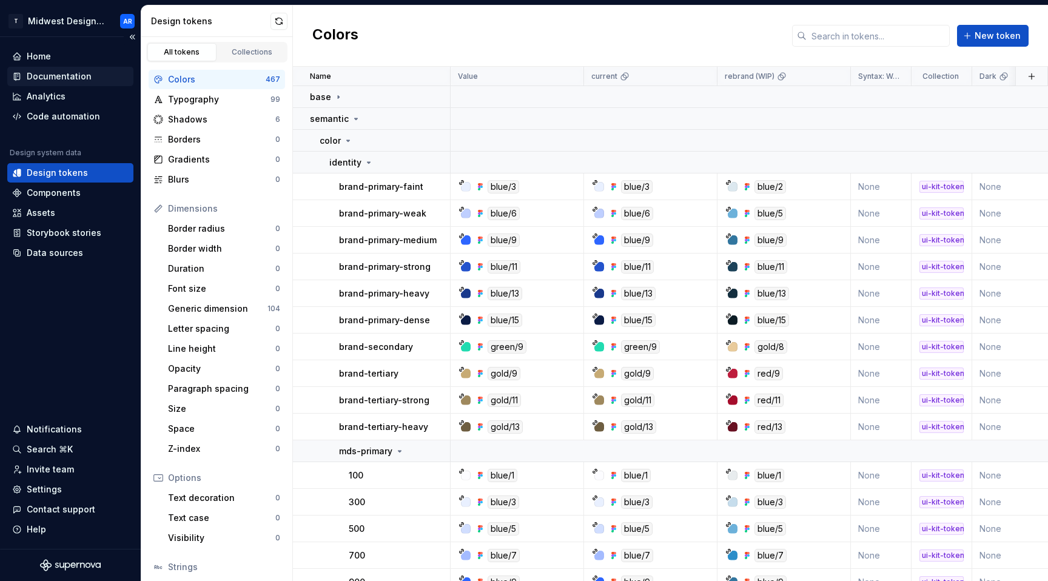
click at [60, 73] on div "Documentation" at bounding box center [59, 76] width 65 height 12
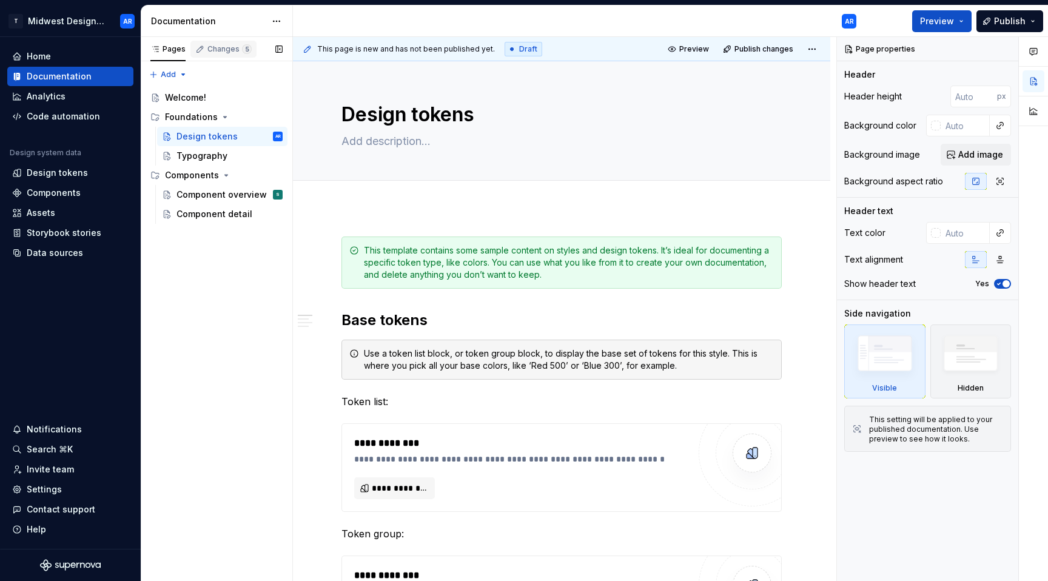
click at [224, 53] on div "Changes 5" at bounding box center [230, 49] width 44 height 10
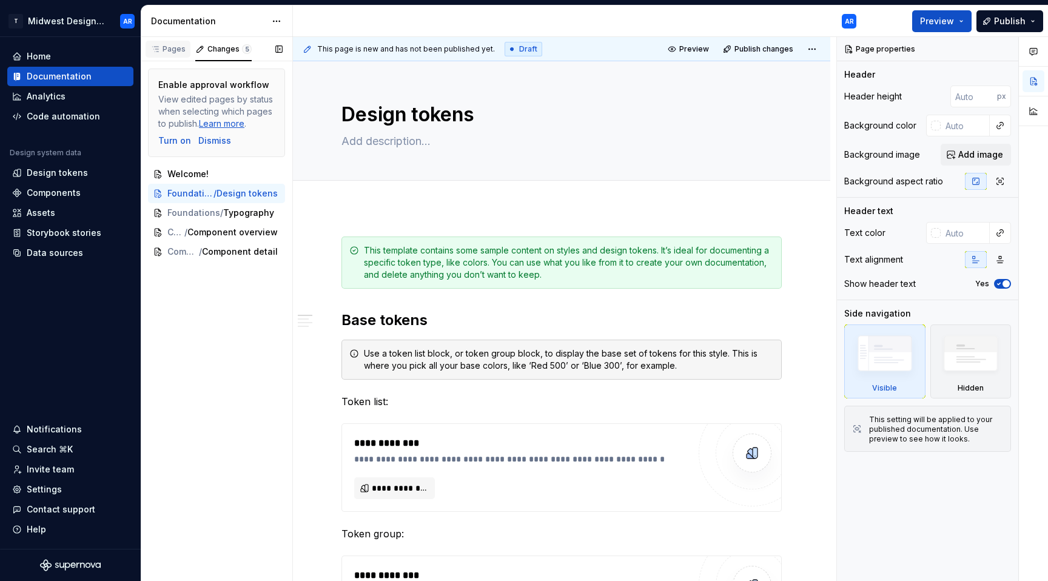
click at [170, 49] on div "Pages" at bounding box center [167, 49] width 35 height 10
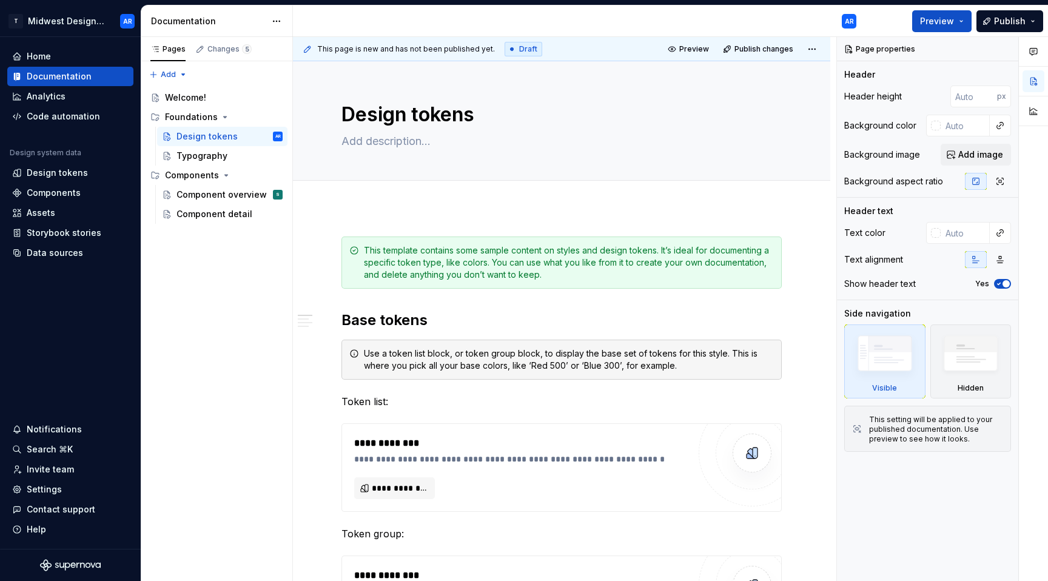
type textarea "*"
click at [427, 485] on button "**********" at bounding box center [394, 488] width 81 height 22
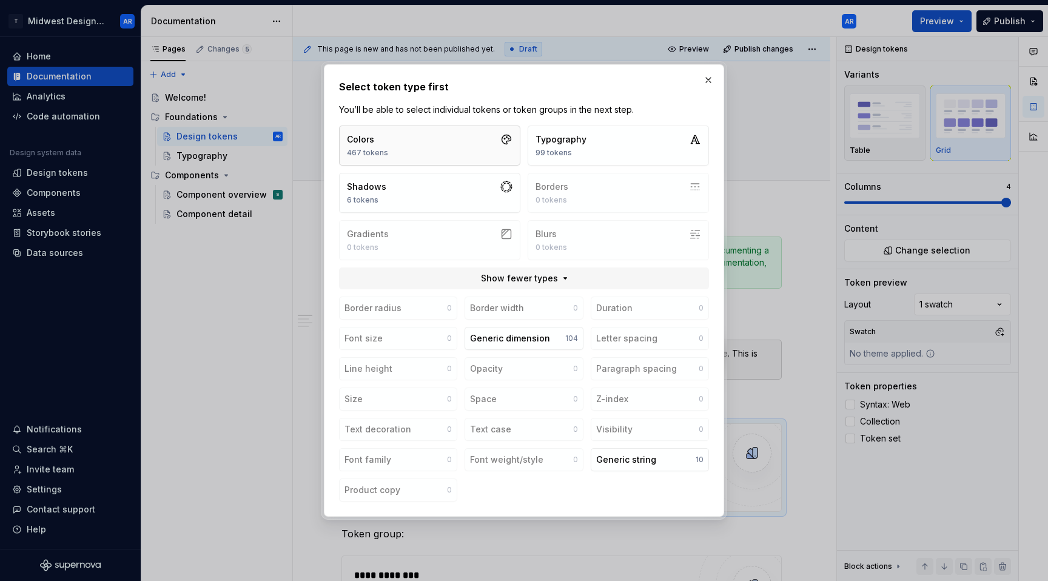
click at [411, 159] on button "Colors 467 tokens" at bounding box center [429, 146] width 181 height 40
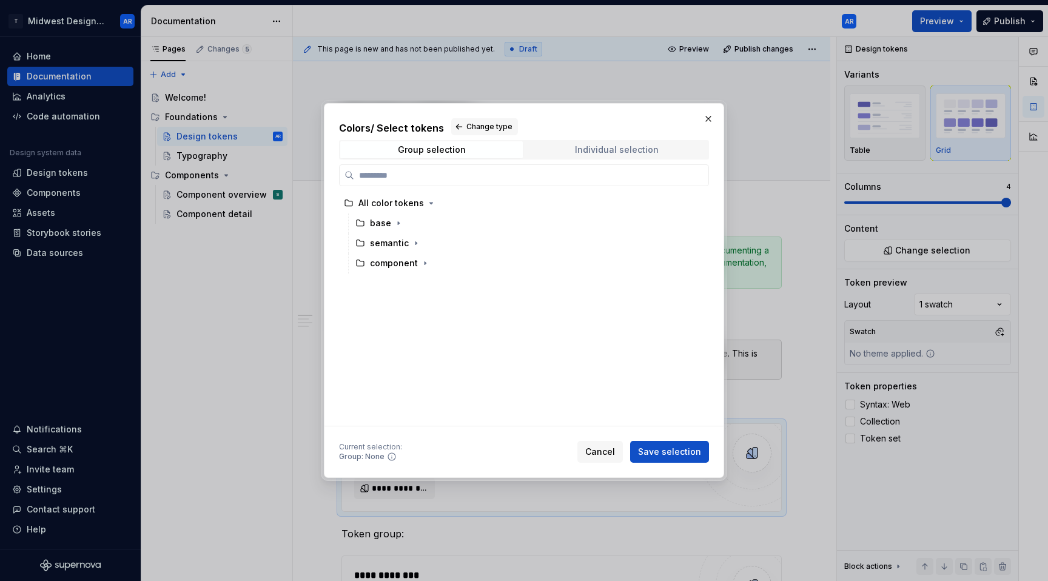
click at [667, 147] on span "Individual selection" at bounding box center [616, 149] width 183 height 17
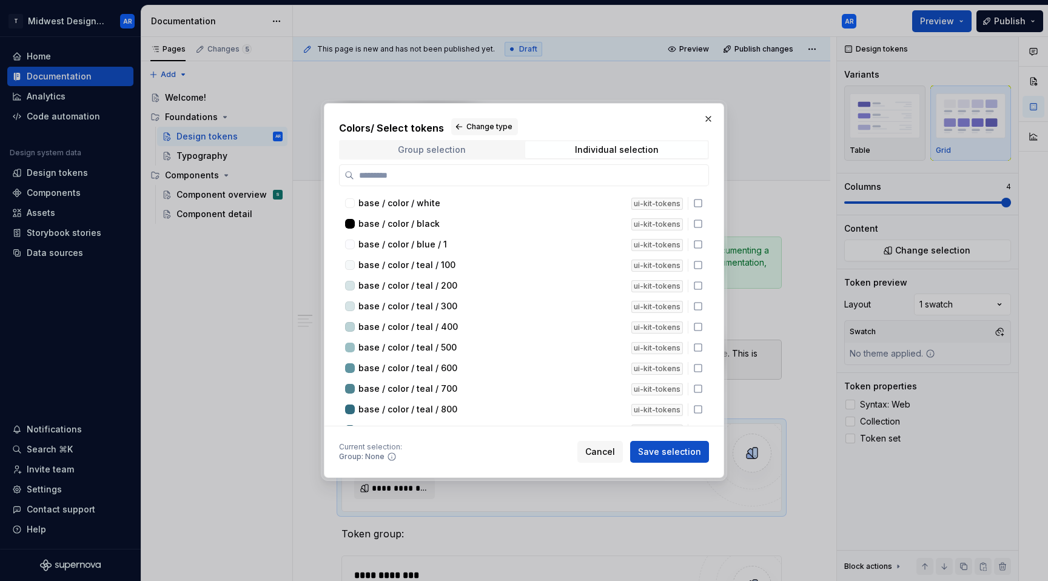
click at [513, 157] on span "Group selection" at bounding box center [431, 149] width 183 height 17
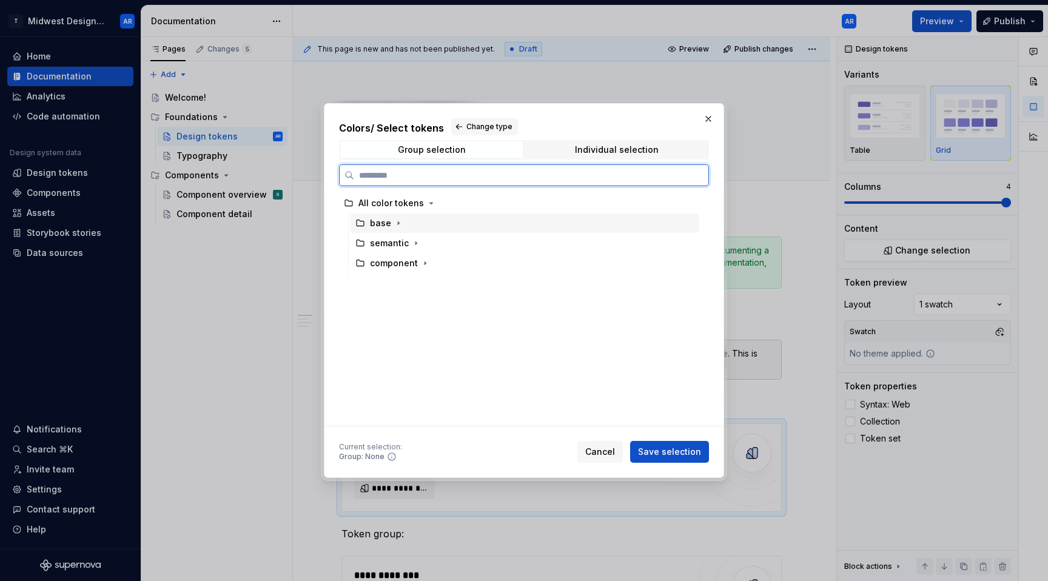
click at [382, 231] on div "base" at bounding box center [525, 223] width 349 height 19
click at [396, 242] on div "semantic" at bounding box center [389, 243] width 39 height 12
click at [432, 226] on div "base" at bounding box center [525, 223] width 349 height 19
click at [437, 240] on div "semantic" at bounding box center [525, 243] width 349 height 19
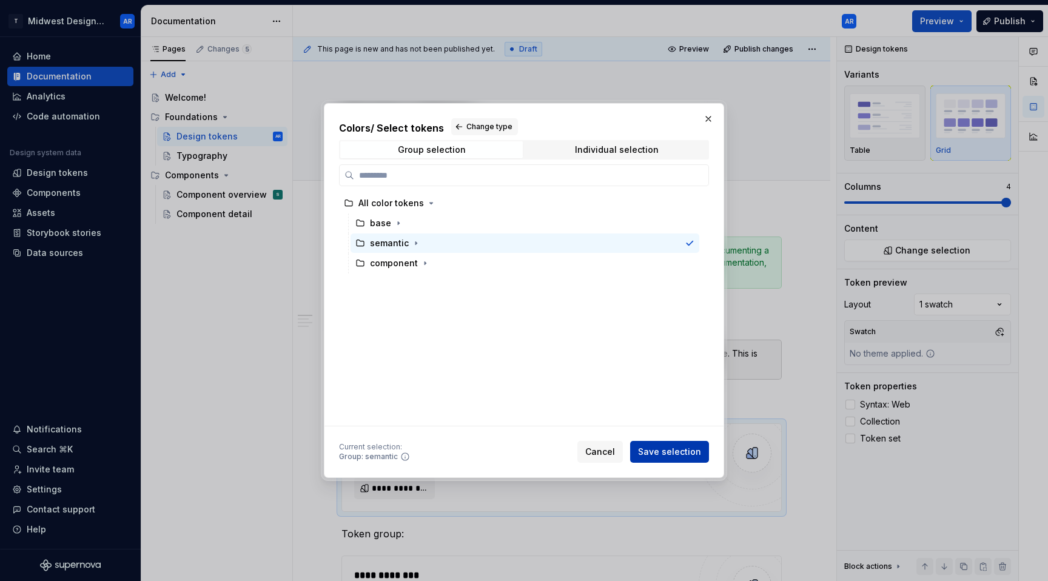
click at [689, 450] on span "Save selection" at bounding box center [669, 452] width 63 height 12
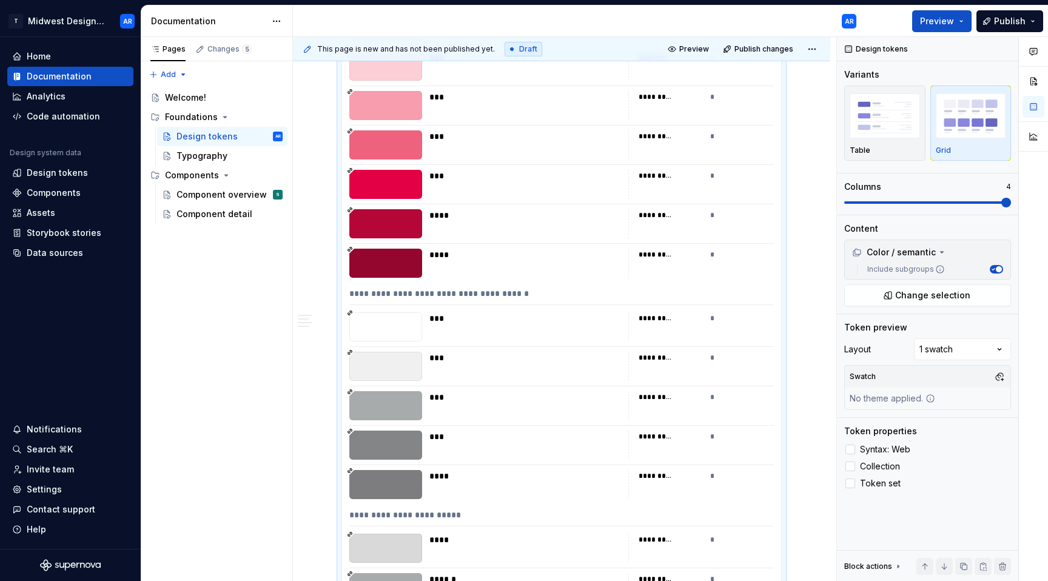
scroll to position [2231, 0]
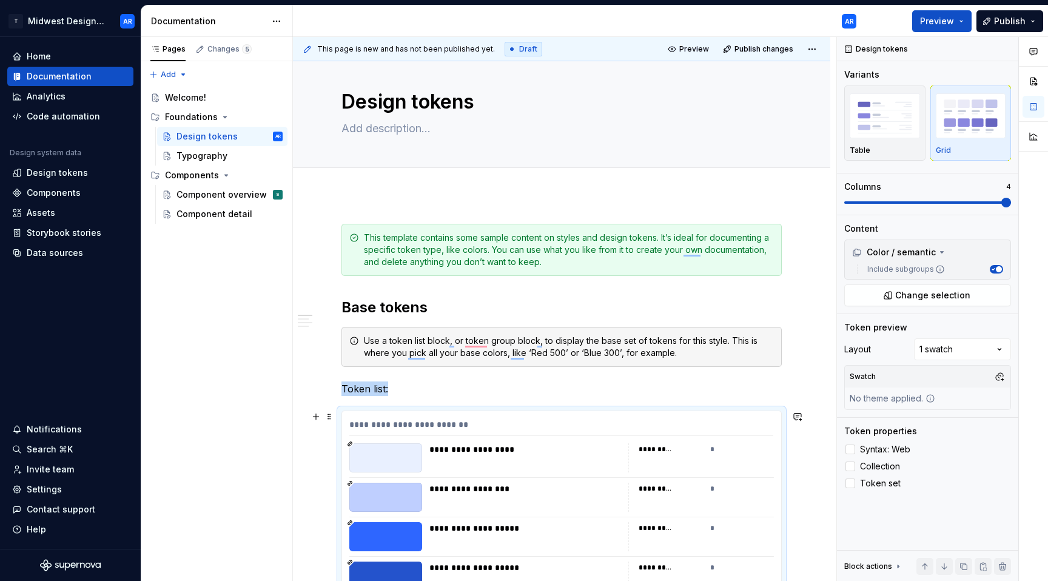
click at [394, 431] on div "**********" at bounding box center [561, 428] width 424 height 18
drag, startPoint x: 329, startPoint y: 422, endPoint x: 752, endPoint y: 44, distance: 567.2
type textarea "*"
